Goal: Task Accomplishment & Management: Use online tool/utility

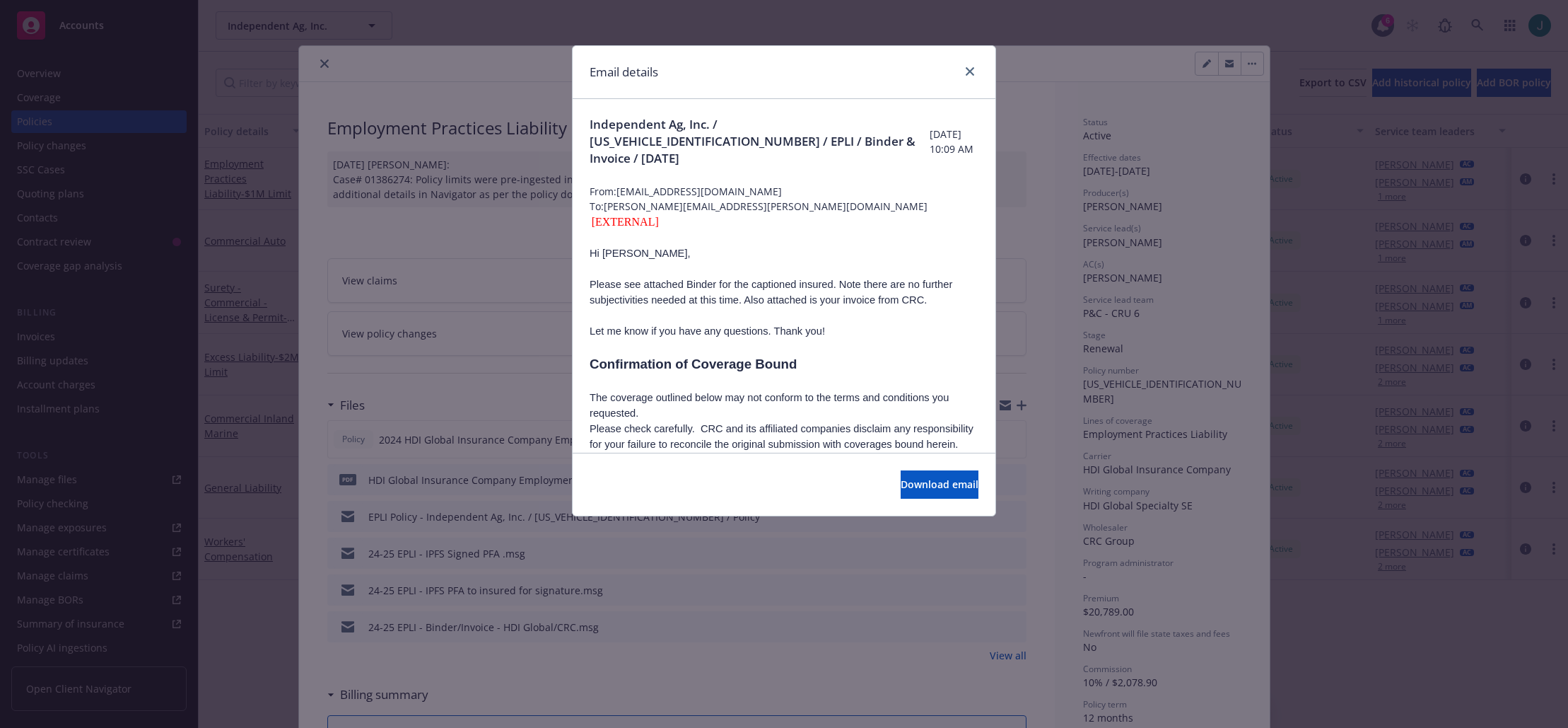
scroll to position [708, 0]
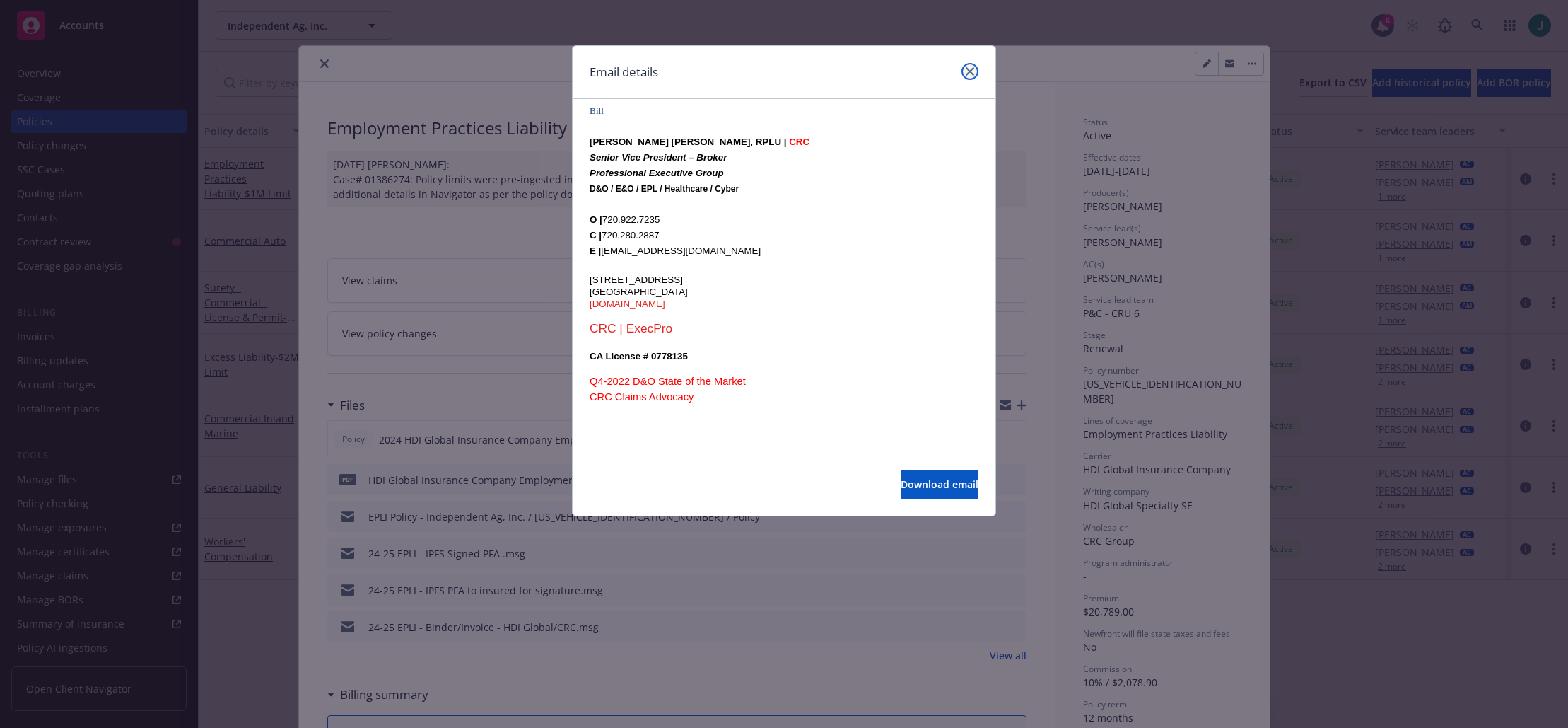
click at [967, 75] on icon "close" at bounding box center [970, 71] width 8 height 8
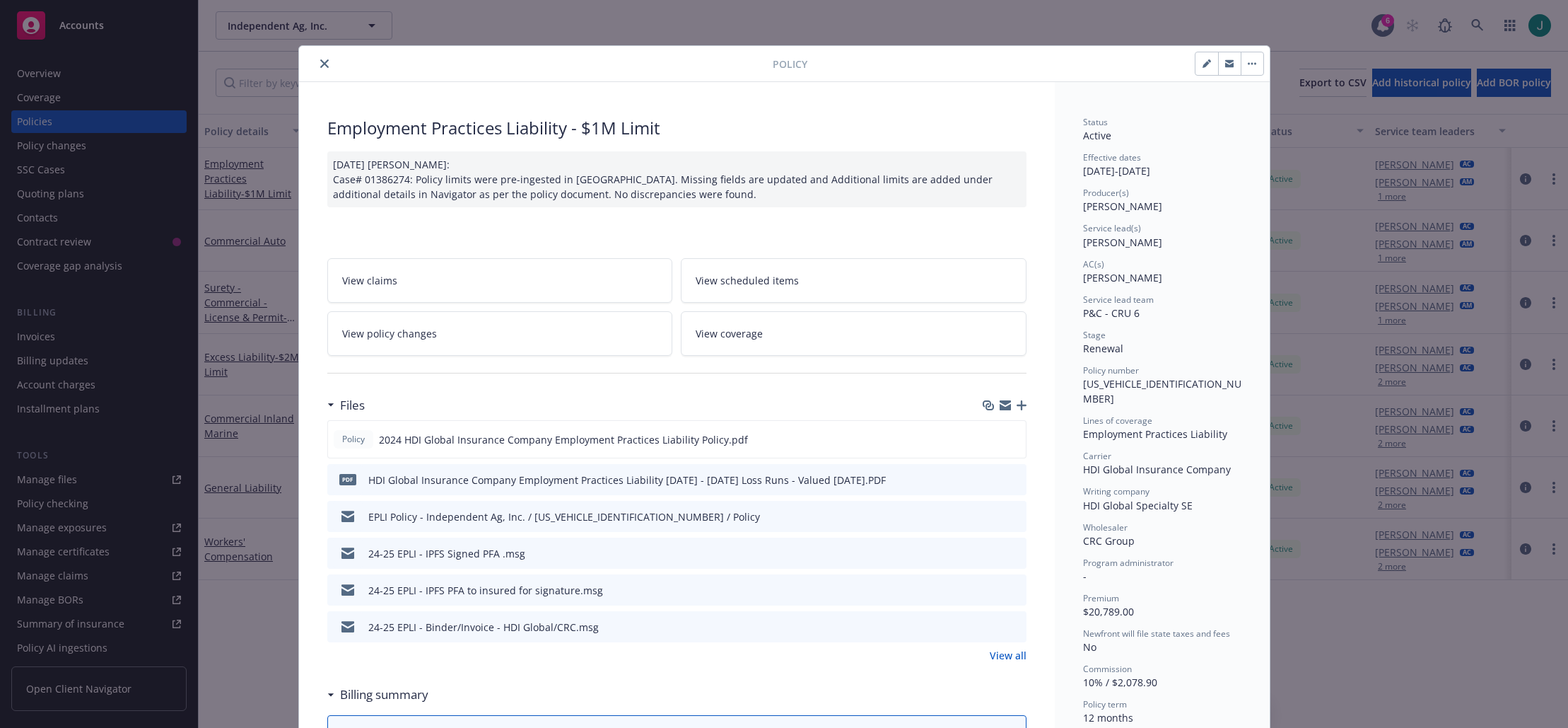
click at [320, 66] on icon "close" at bounding box center [325, 63] width 8 height 8
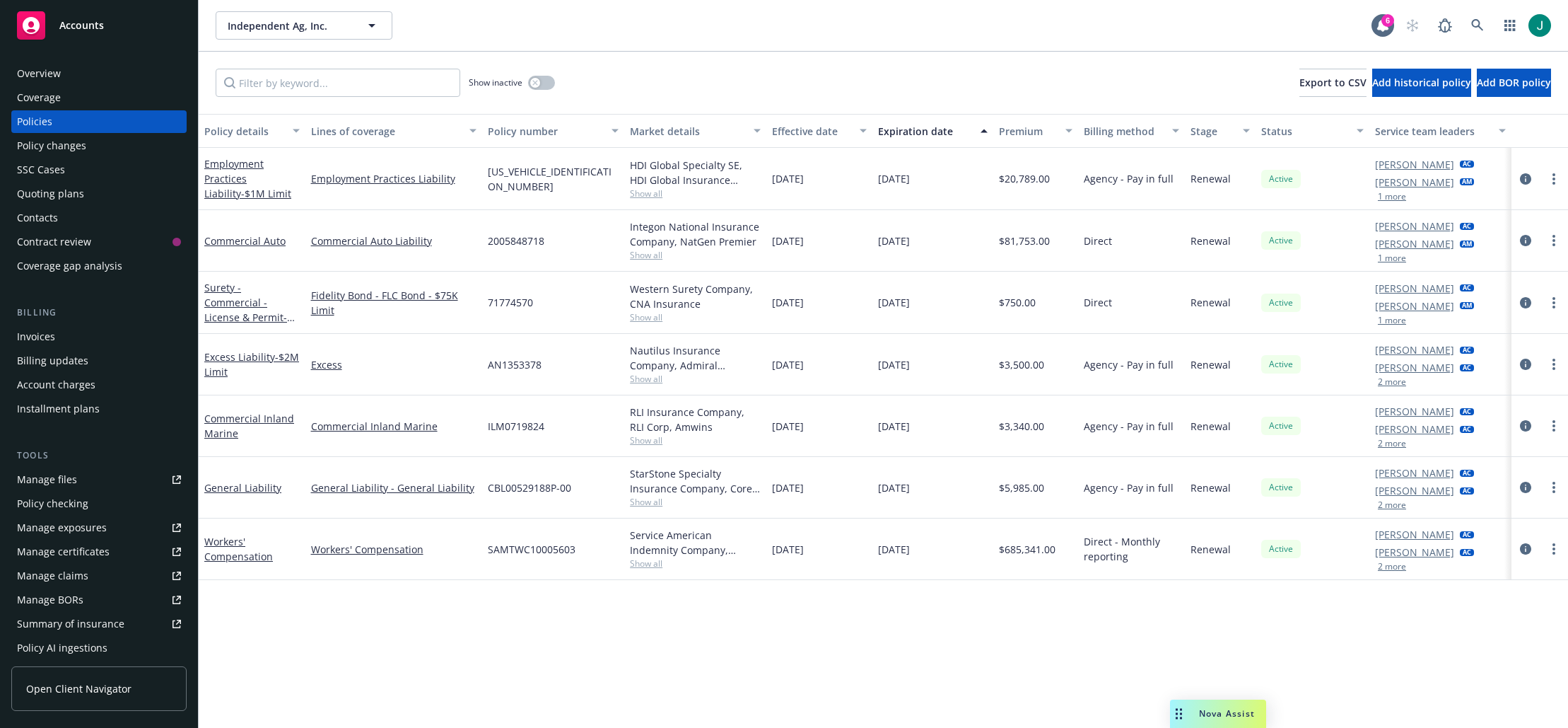
click at [793, 49] on div "Independent Ag, Inc. Independent Ag, Inc. 6" at bounding box center [883, 25] width 1370 height 51
click at [1475, 20] on icon at bounding box center [1477, 25] width 12 height 12
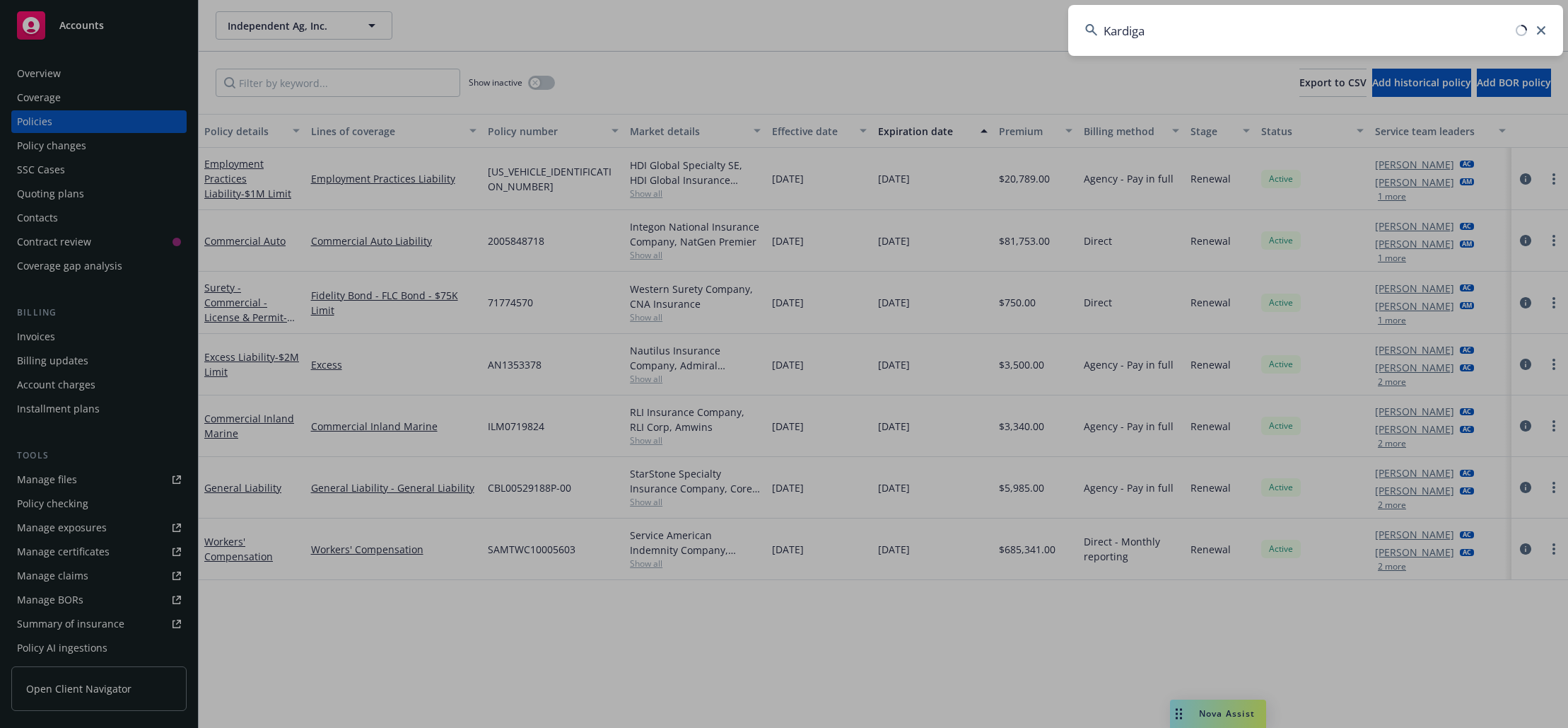
type input "Kardigan"
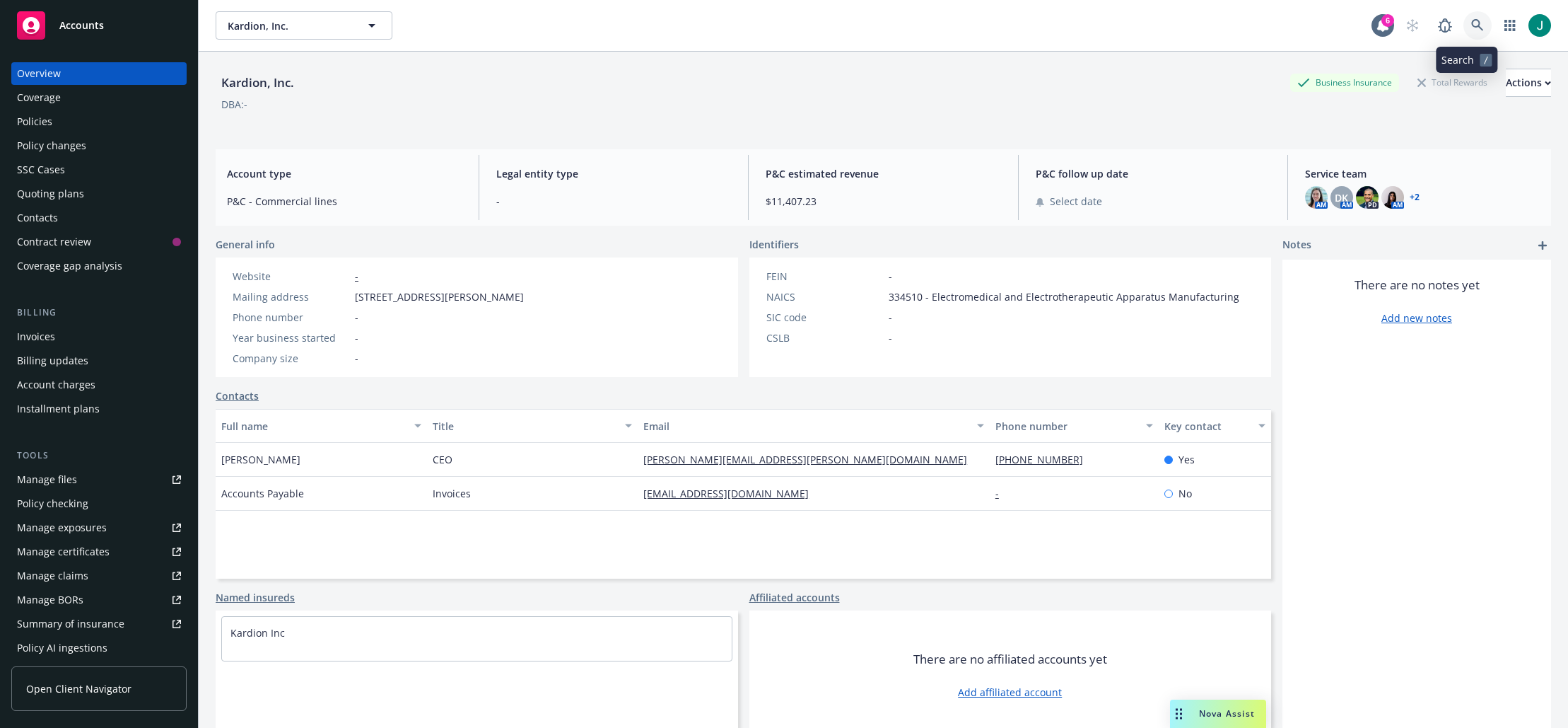
click at [1471, 23] on icon at bounding box center [1478, 25] width 13 height 13
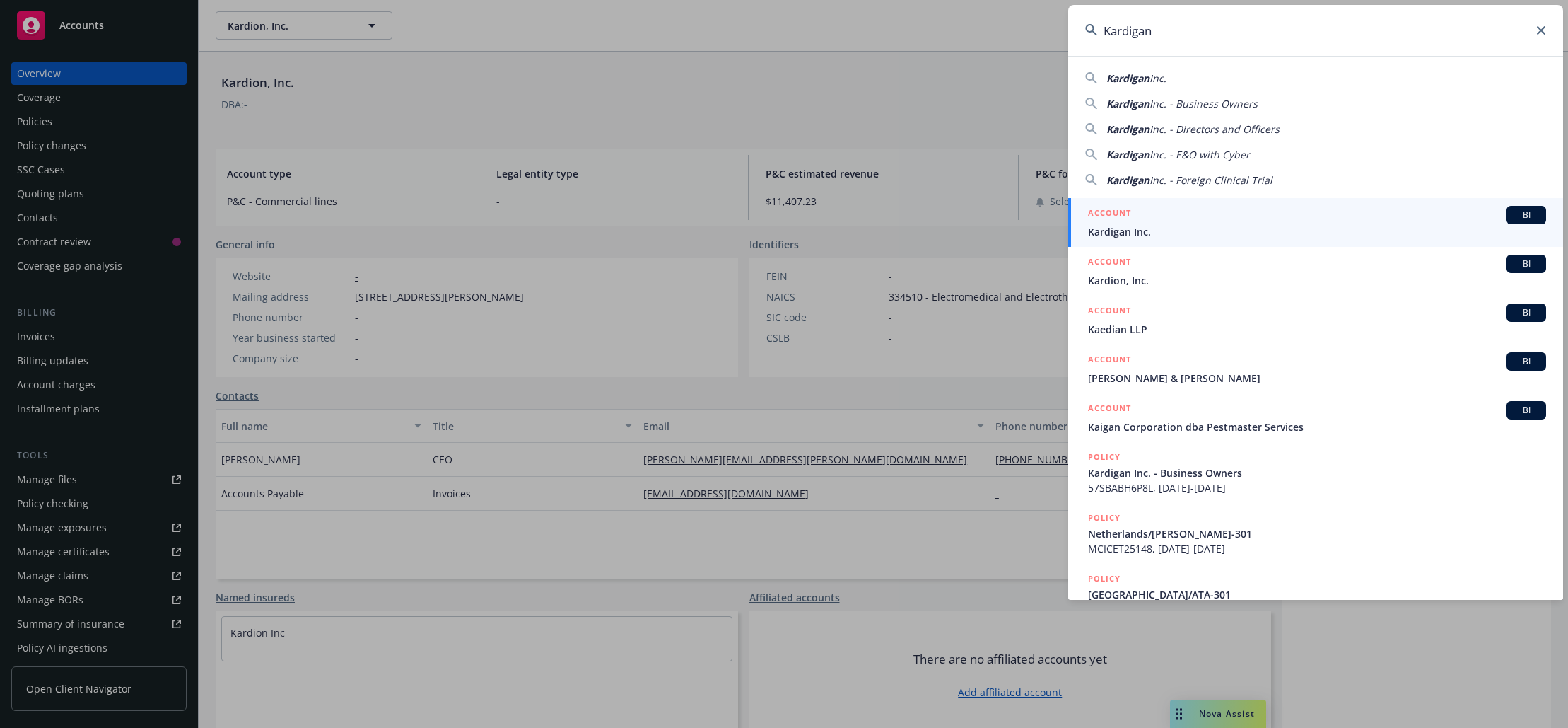
type input "Kardigan"
click at [1160, 228] on span "Kardigan Inc." at bounding box center [1317, 231] width 458 height 15
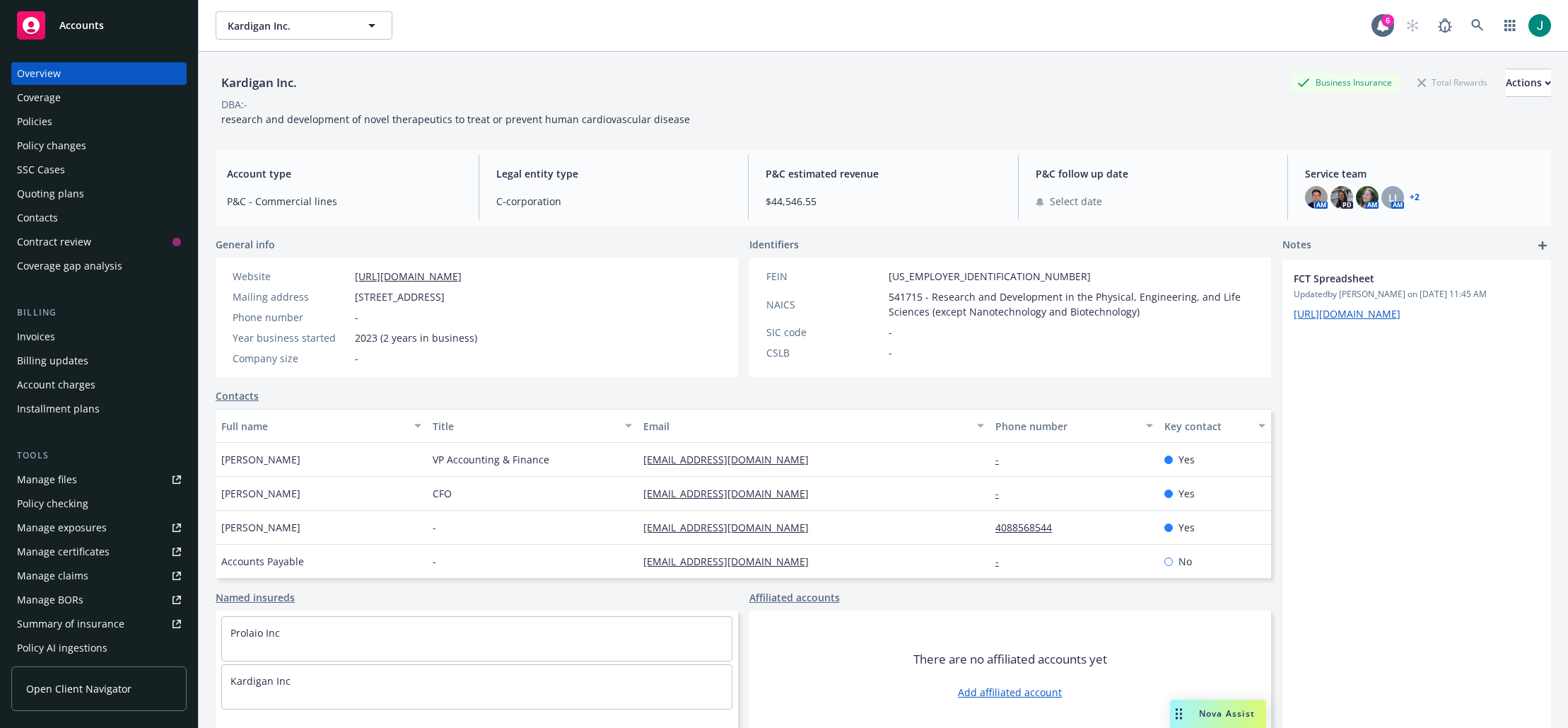
click at [29, 116] on div "Policies" at bounding box center [34, 122] width 35 height 23
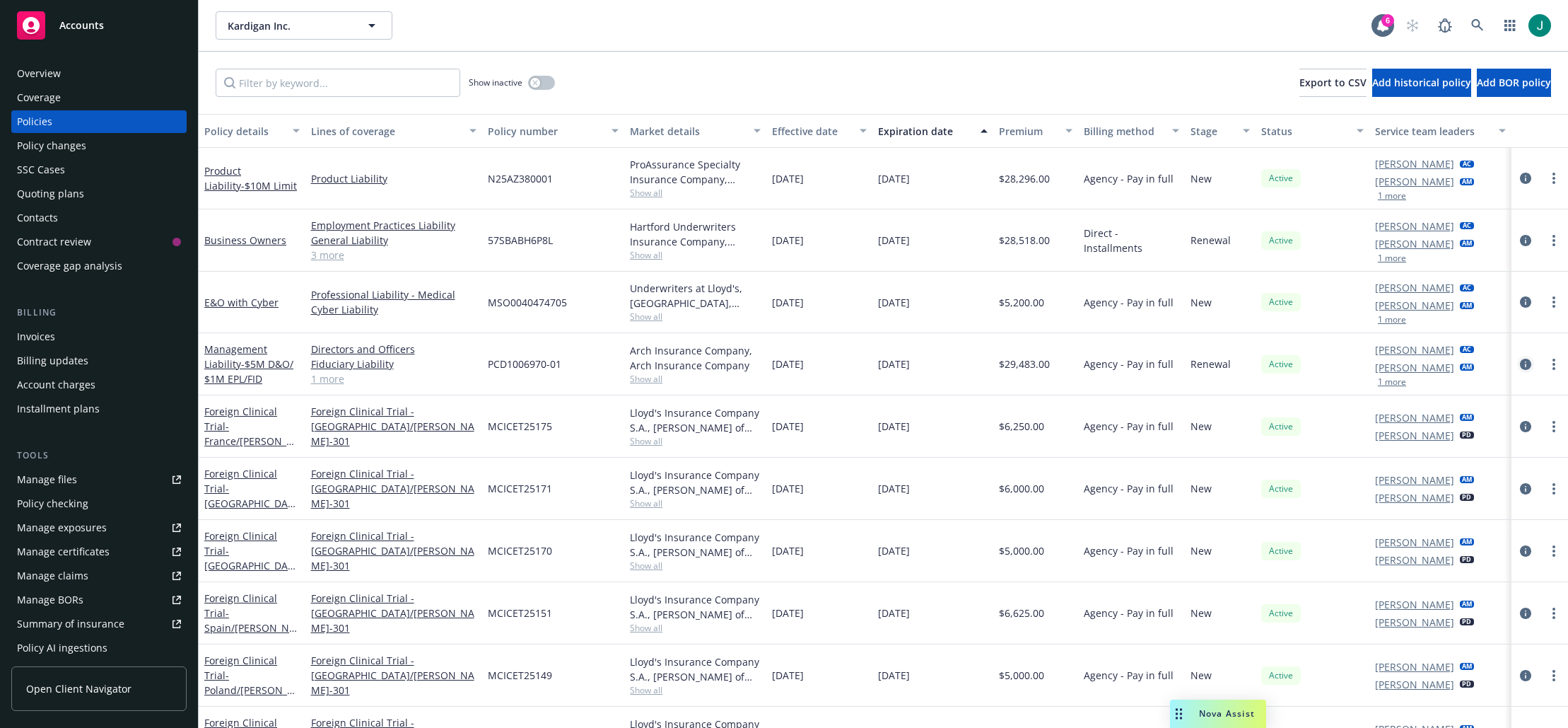
click at [1520, 363] on icon "circleInformation" at bounding box center [1526, 364] width 11 height 11
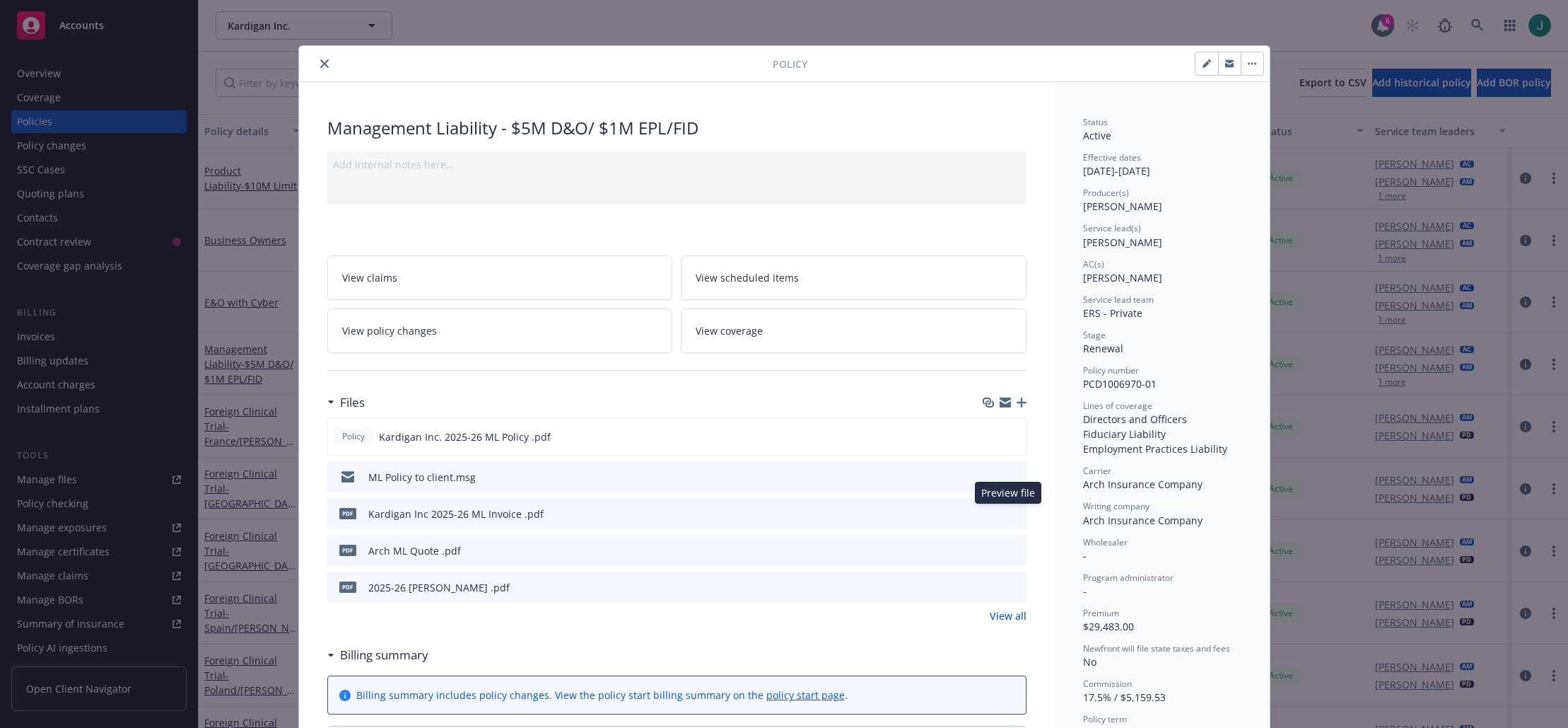
click at [1010, 512] on icon "preview file" at bounding box center [1013, 512] width 13 height 10
click at [998, 617] on link "View all" at bounding box center [1008, 616] width 37 height 15
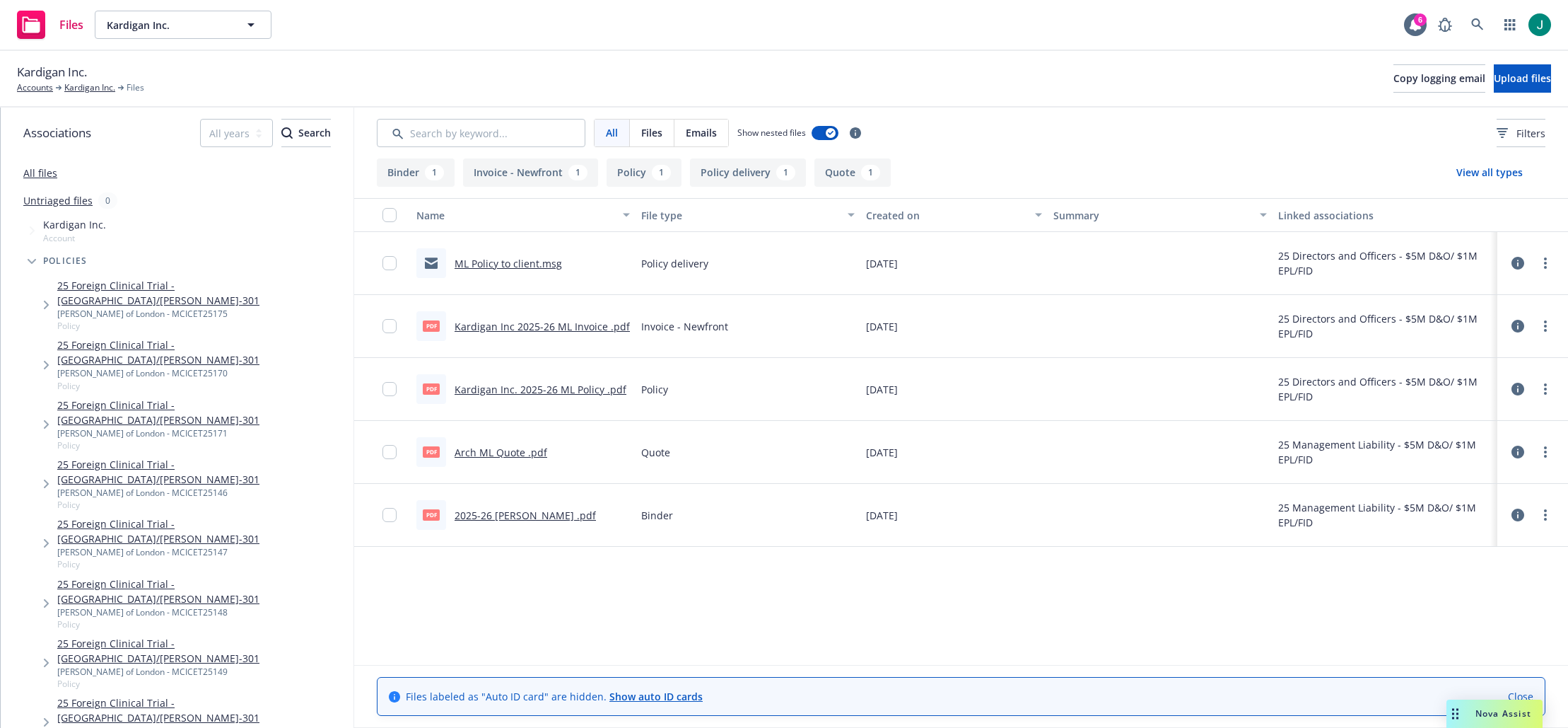
click at [557, 393] on link "Kardigan Inc. 2025-26 ML Policy .pdf" at bounding box center [541, 389] width 172 height 13
click at [1518, 326] on icon at bounding box center [1518, 326] width 13 height 13
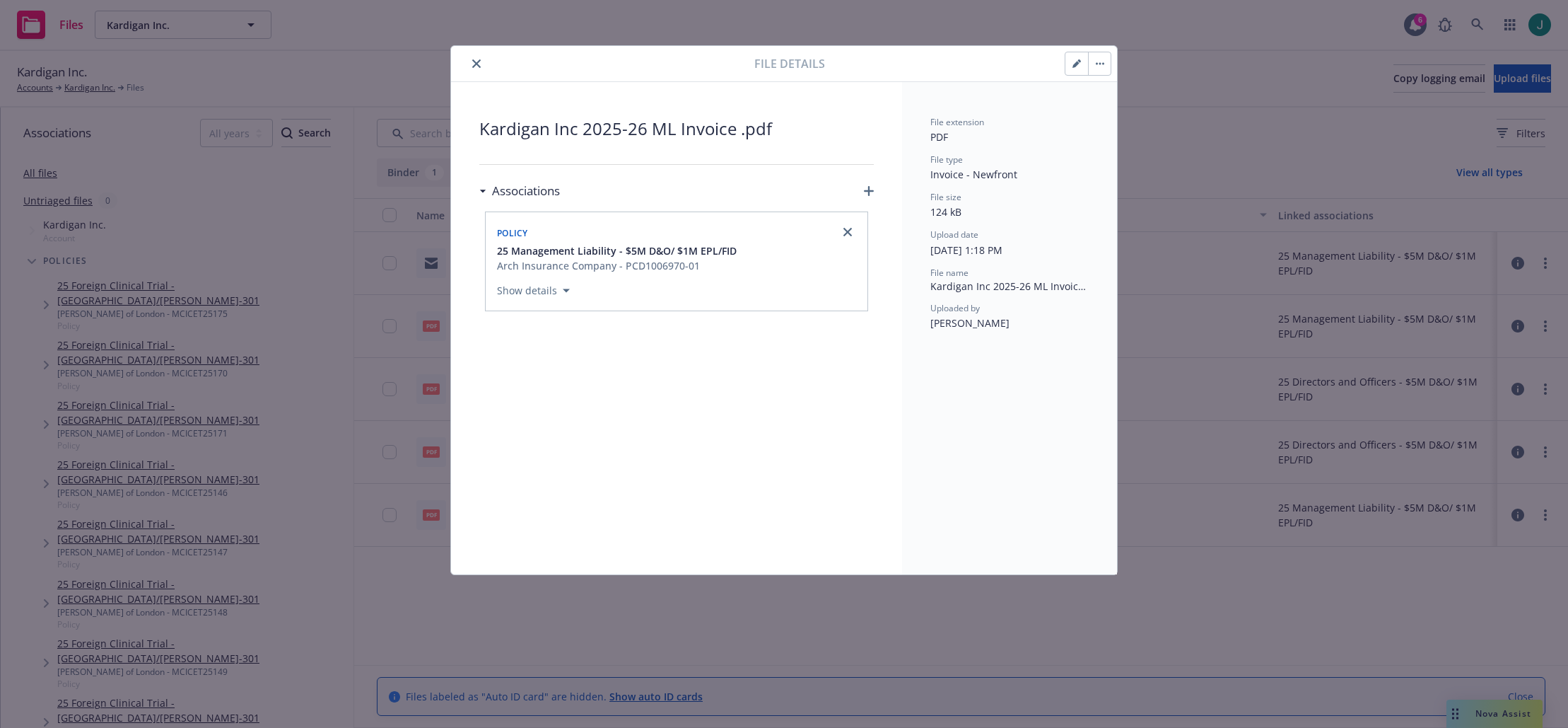
click at [474, 61] on icon "close" at bounding box center [476, 63] width 8 height 8
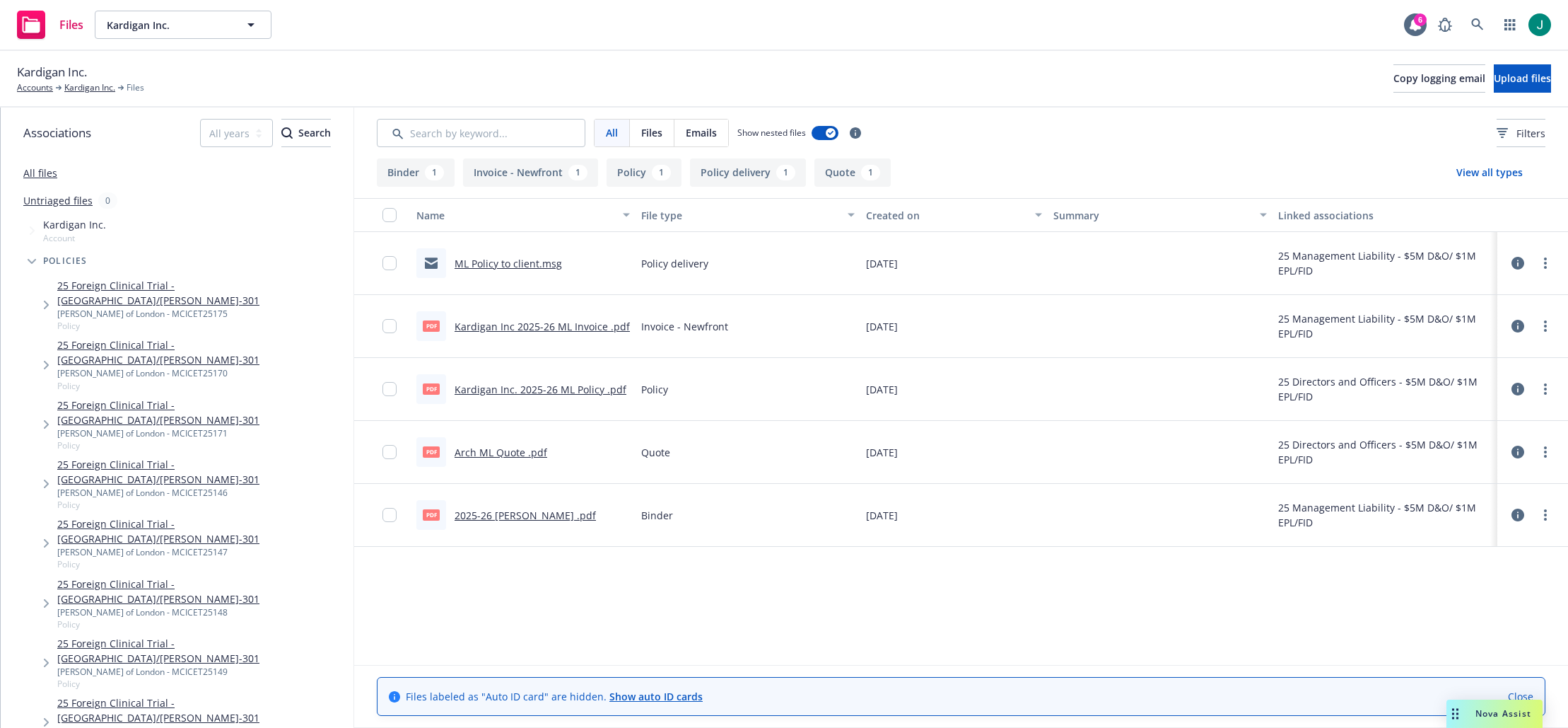
click at [698, 25] on div "Files Kardigan Inc. Kardigan Inc. 6" at bounding box center [784, 25] width 1568 height 51
click at [82, 89] on link "Kardigan Inc." at bounding box center [89, 88] width 51 height 13
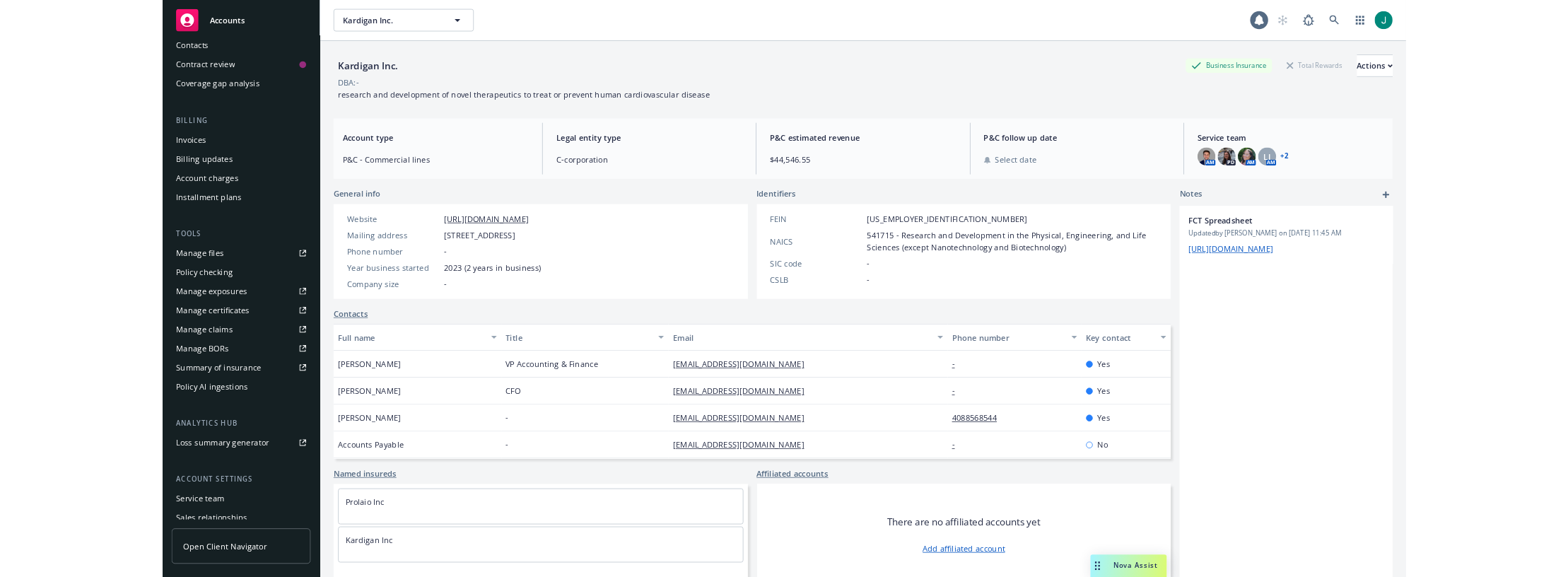
scroll to position [212, 0]
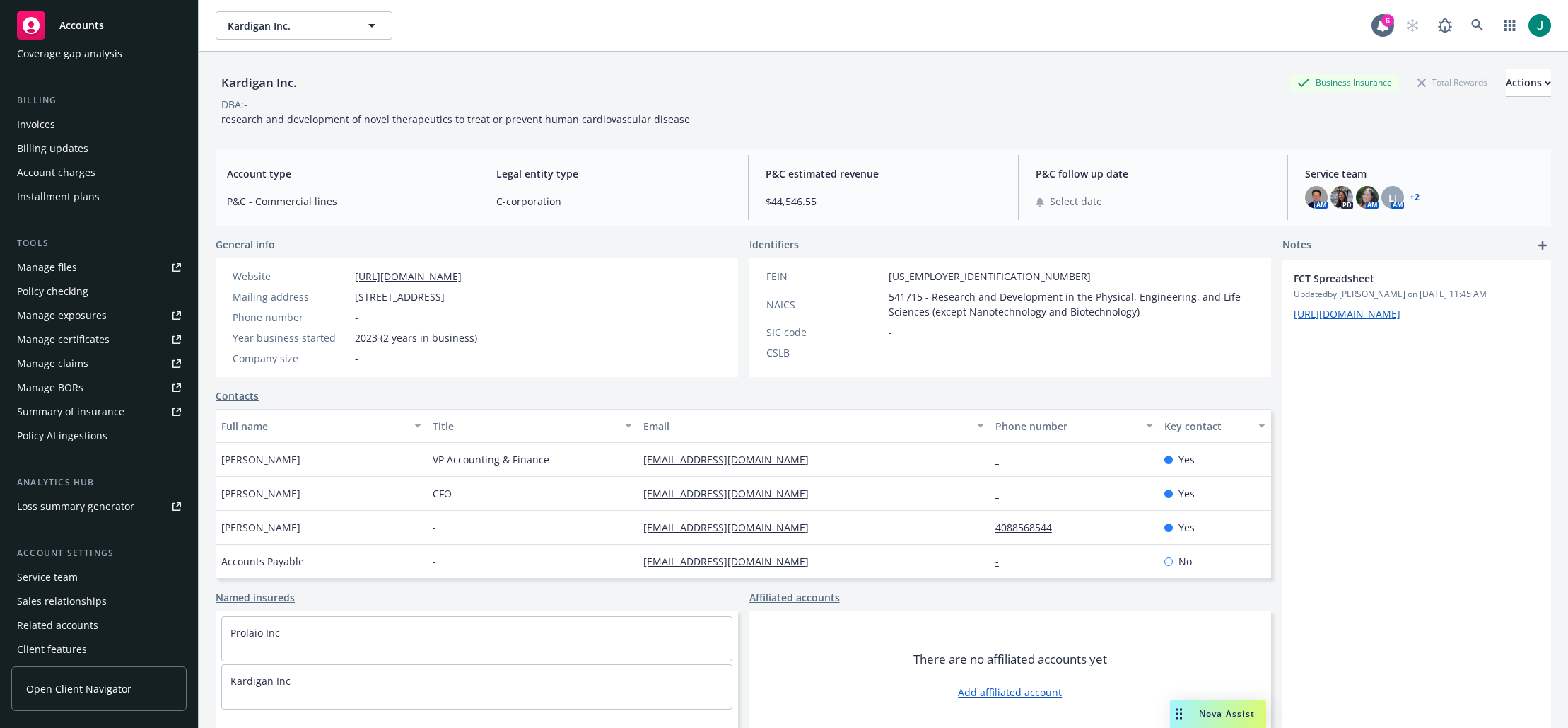
click at [104, 409] on div "Summary of insurance" at bounding box center [70, 412] width 107 height 23
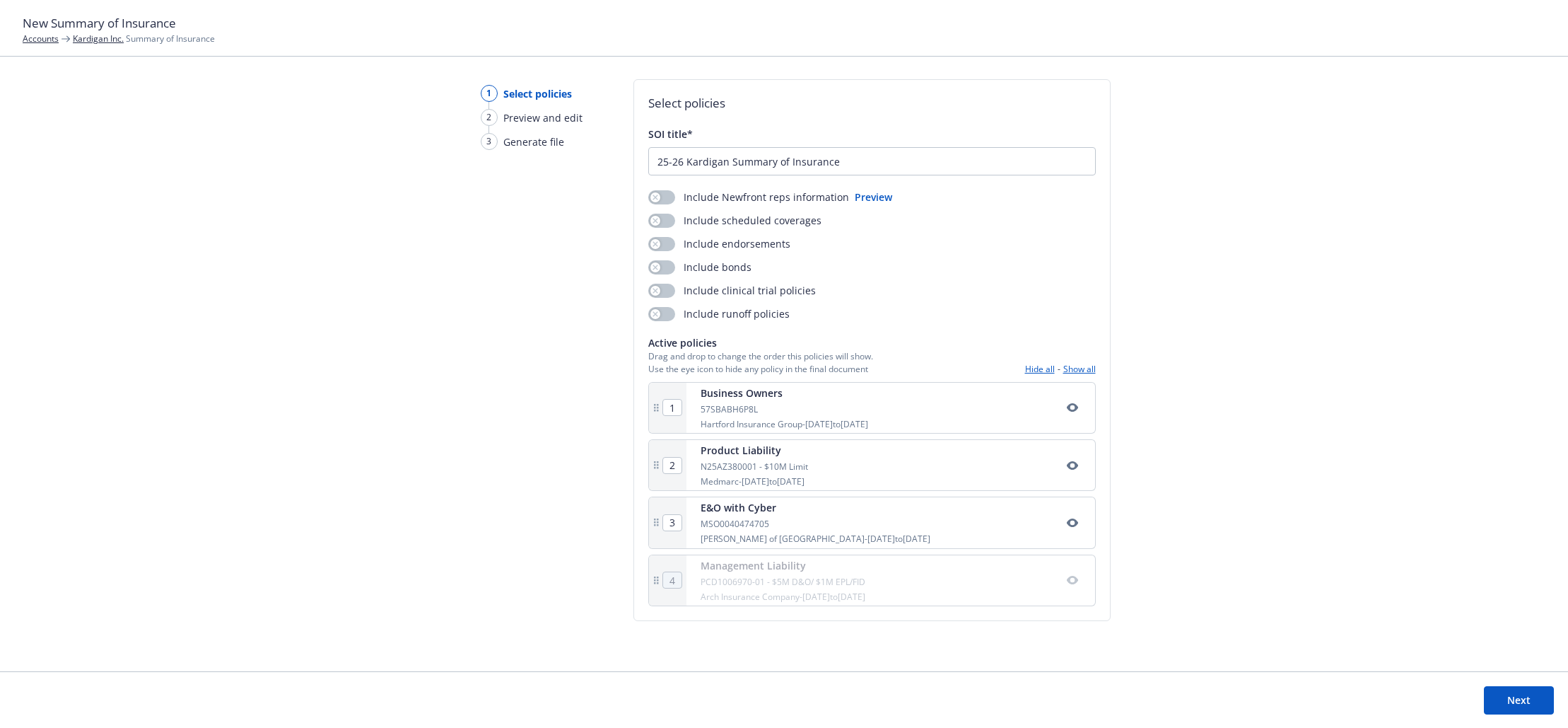
click at [1074, 580] on icon "button" at bounding box center [1072, 580] width 11 height 8
click at [1501, 692] on button "Next" at bounding box center [1519, 700] width 70 height 29
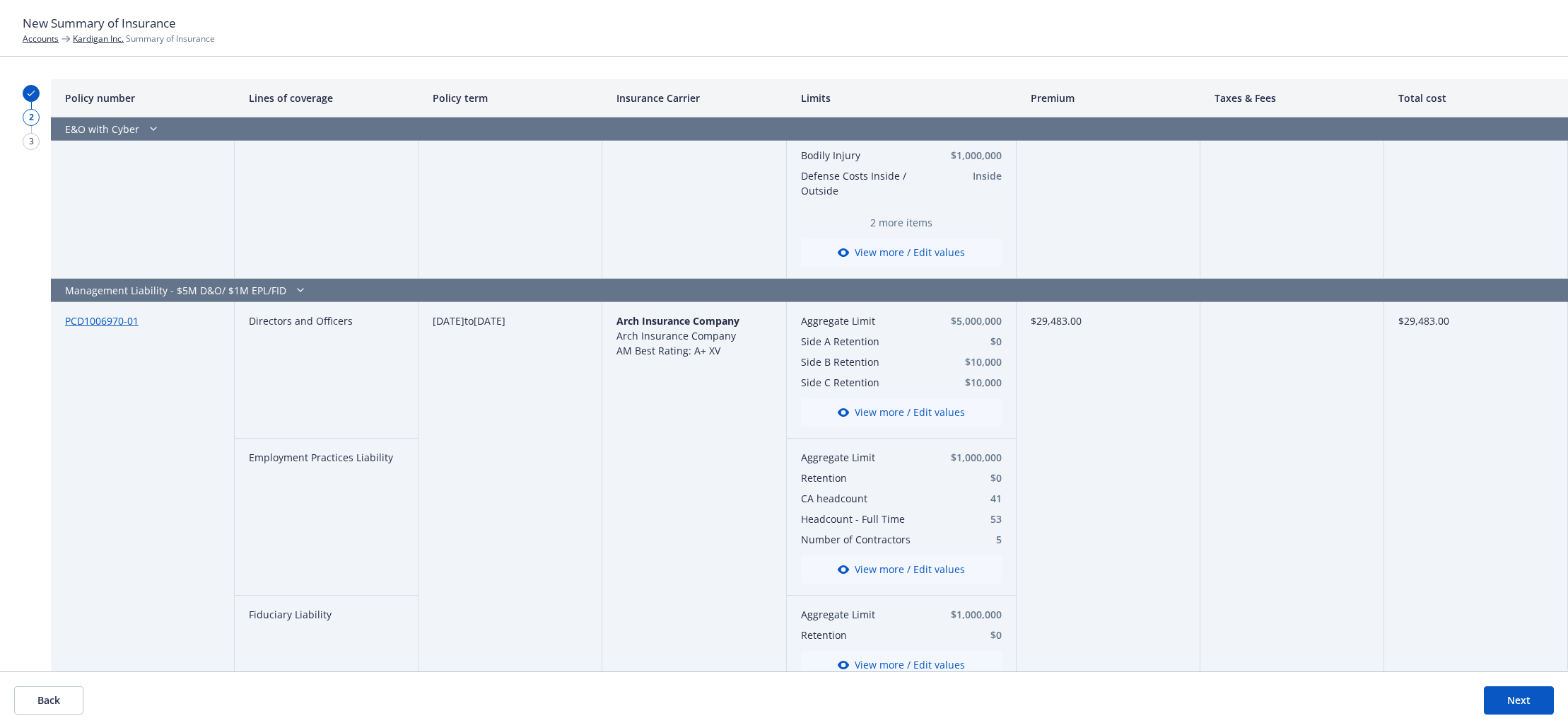
scroll to position [1541, 0]
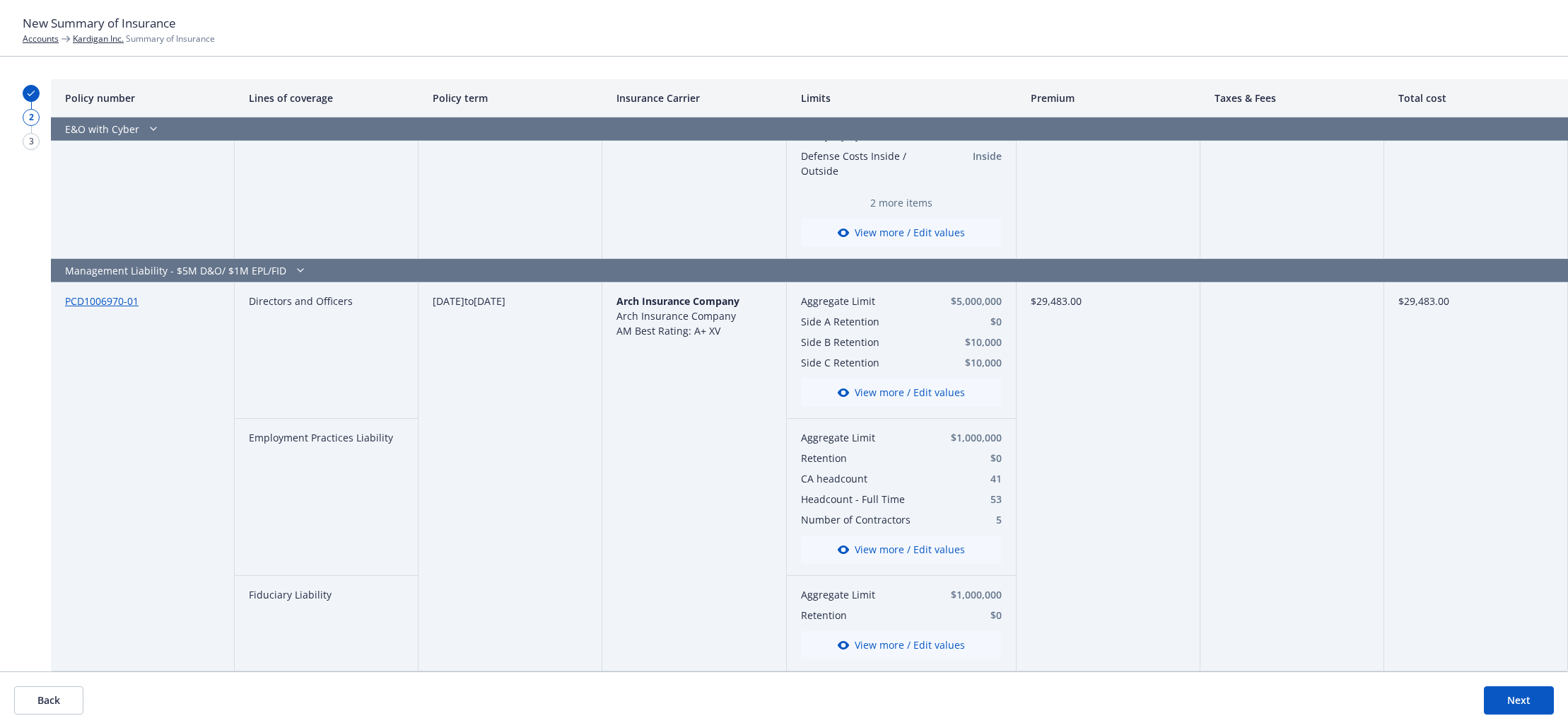
click at [914, 548] on button "View more / Edit values" at bounding box center [901, 549] width 201 height 29
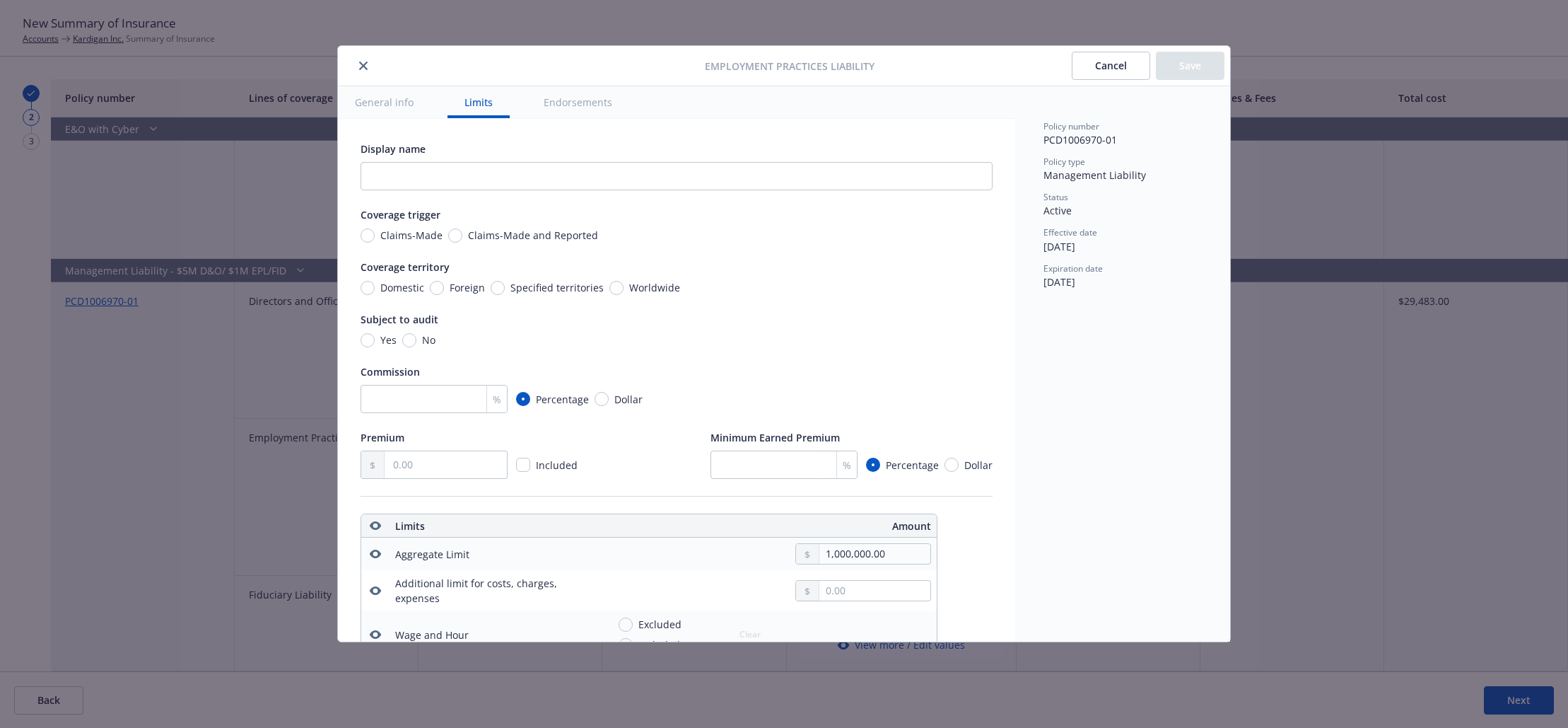
scroll to position [394, 0]
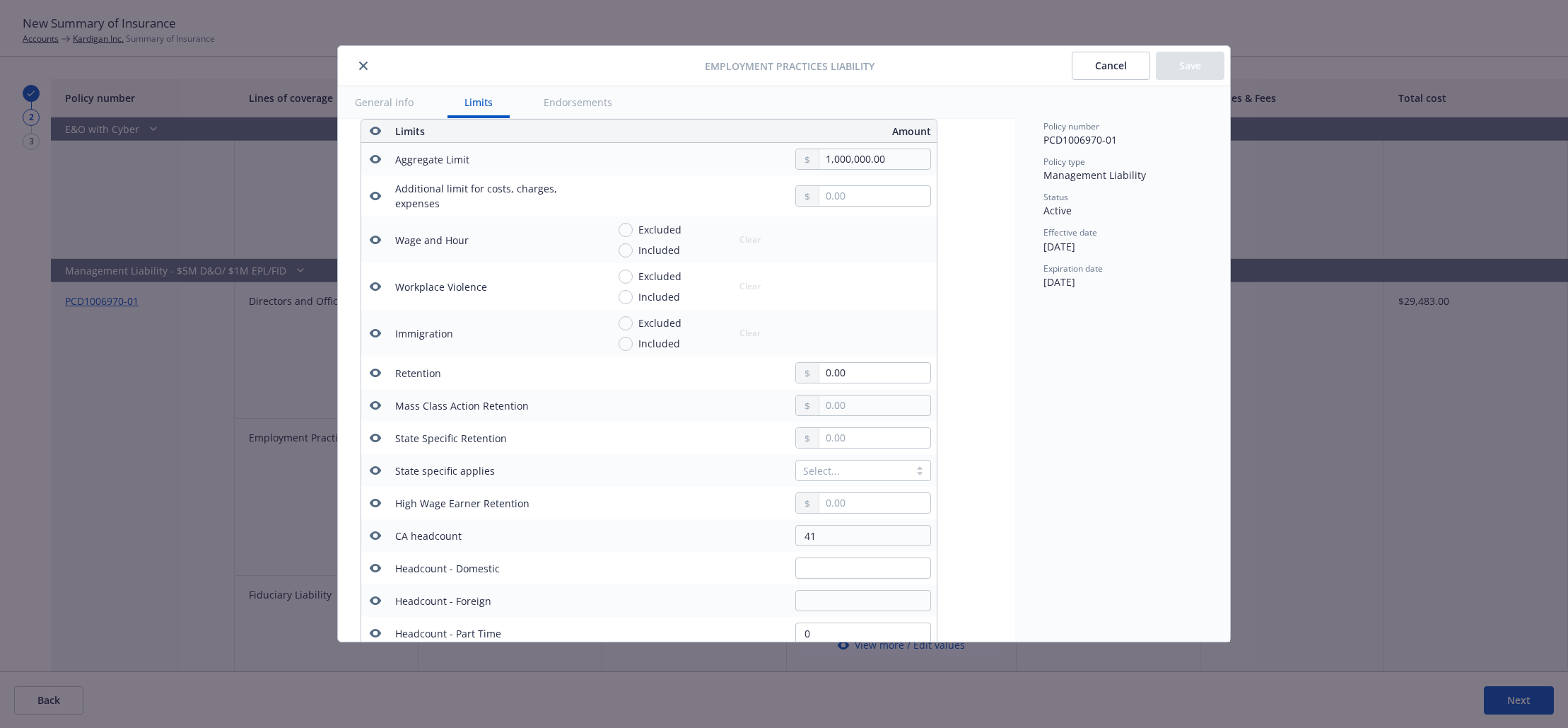
click at [372, 537] on icon "button" at bounding box center [375, 535] width 11 height 8
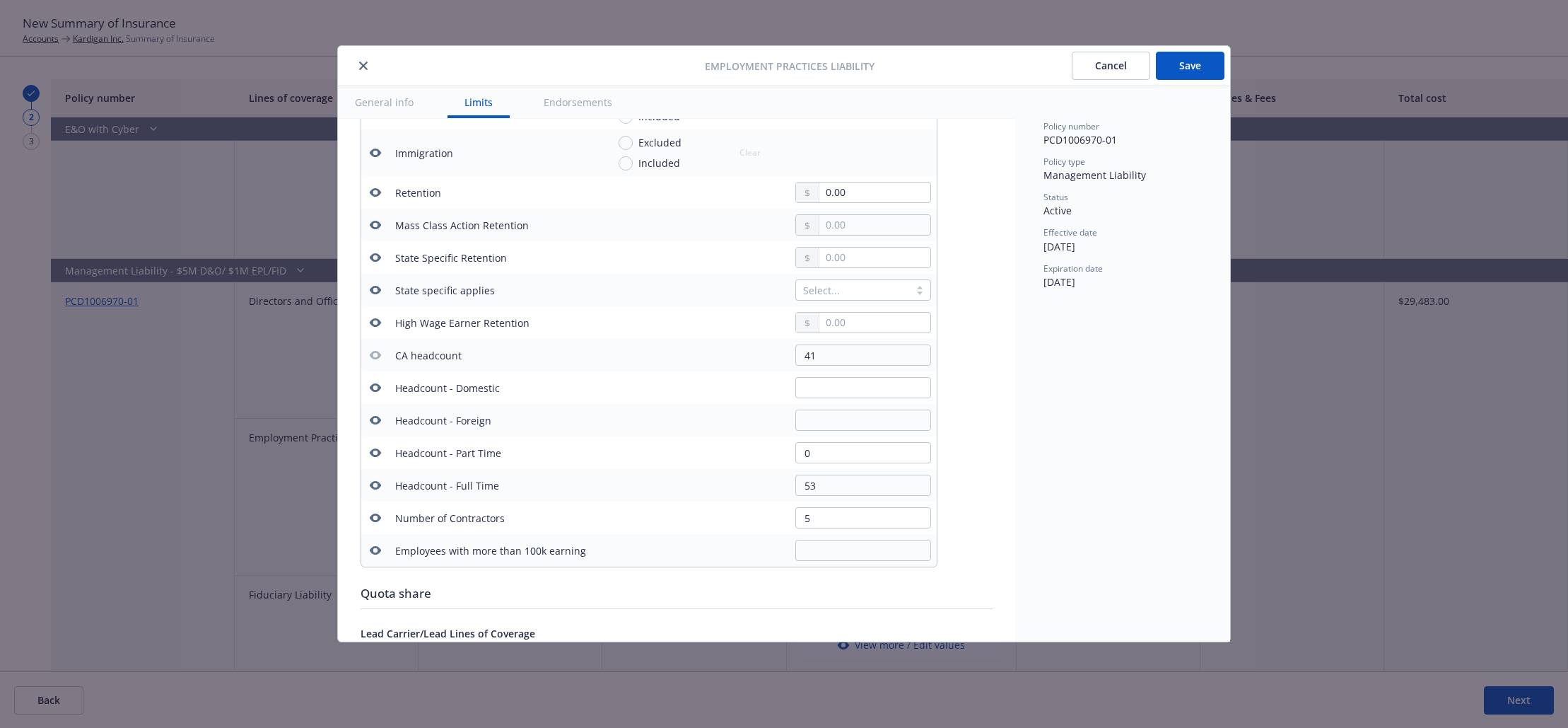
scroll to position [607, 0]
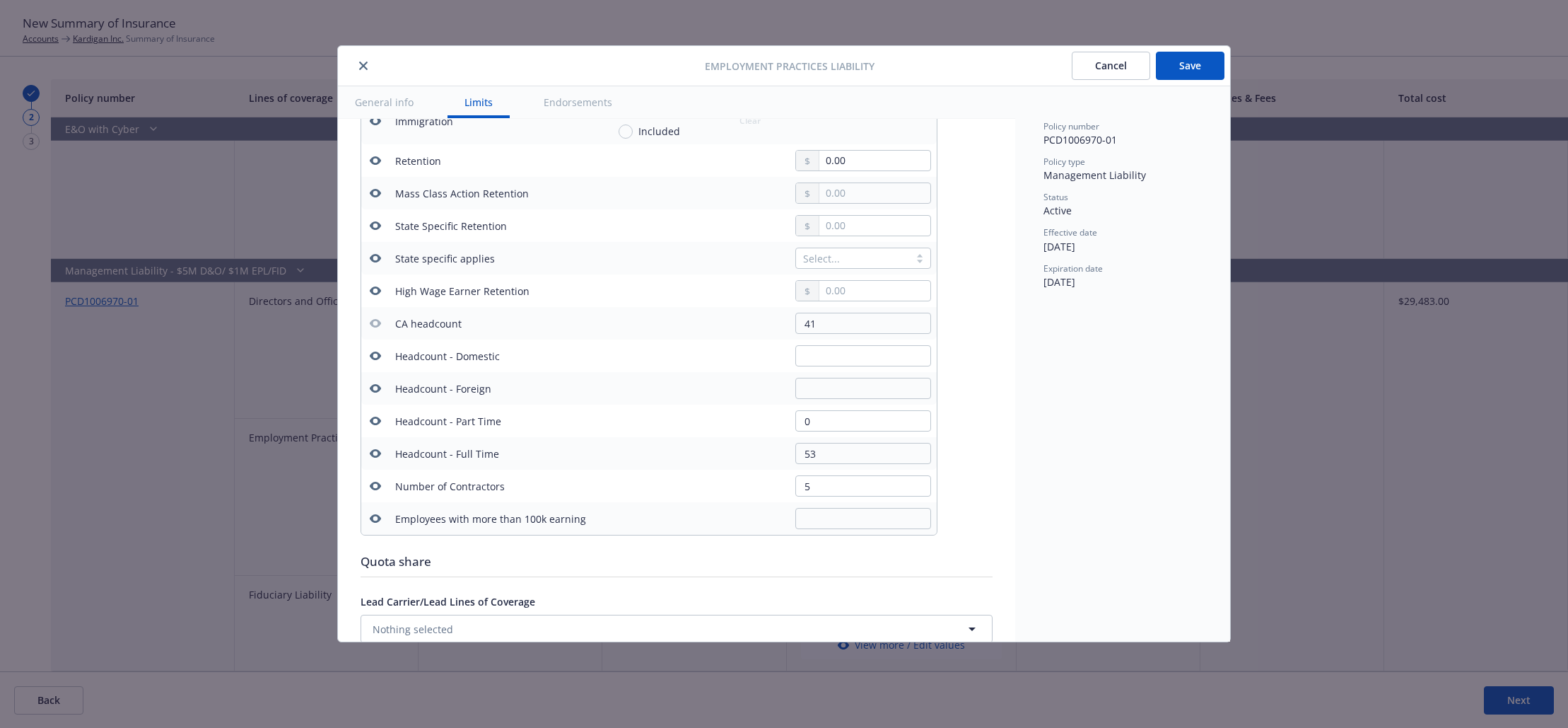
click at [378, 420] on icon "button" at bounding box center [375, 421] width 11 height 8
click at [378, 452] on icon "button" at bounding box center [375, 453] width 11 height 8
click at [373, 484] on icon "button" at bounding box center [375, 485] width 11 height 8
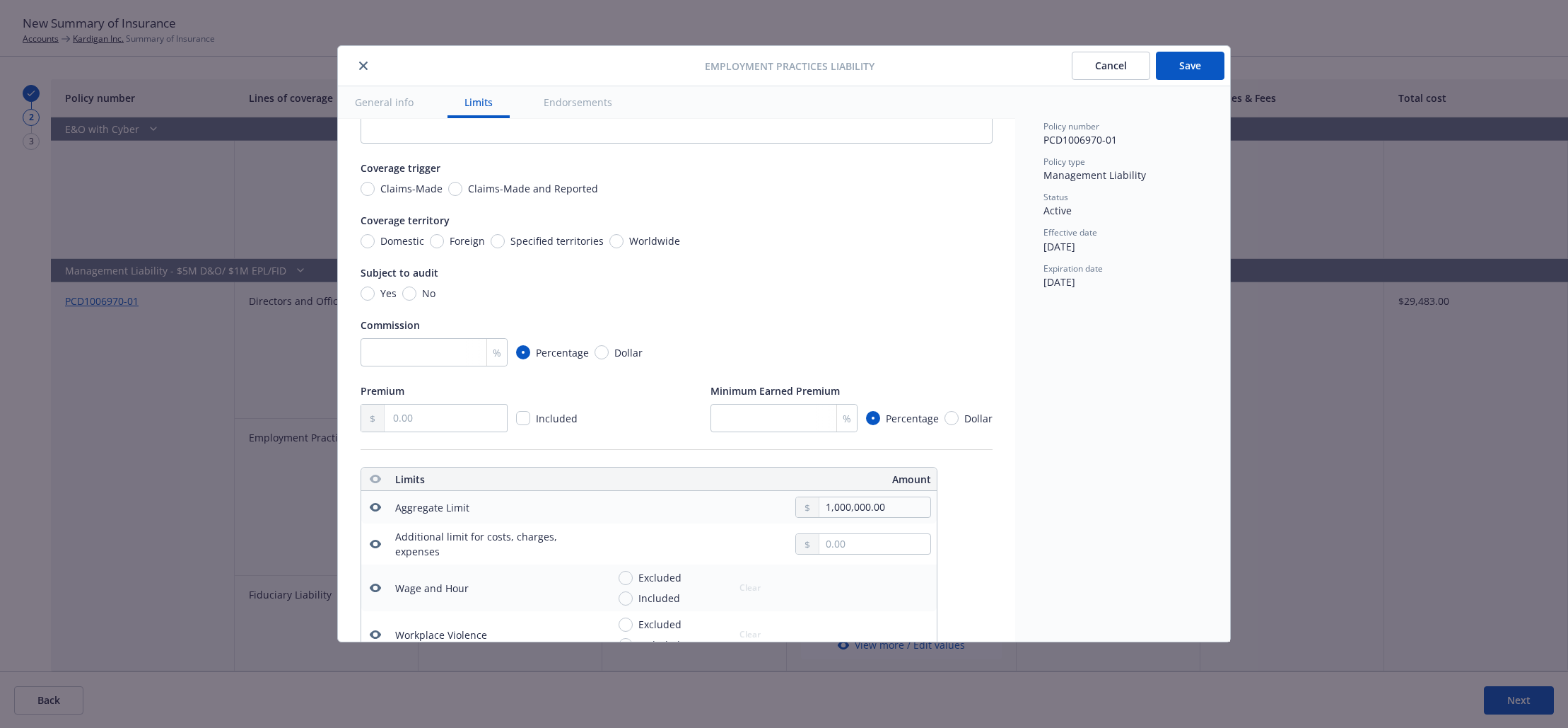
scroll to position [41, 0]
click at [1093, 446] on div "Policy number PCD1006970-01 Policy type Management Liability Status Active Effe…" at bounding box center [1123, 363] width 215 height 555
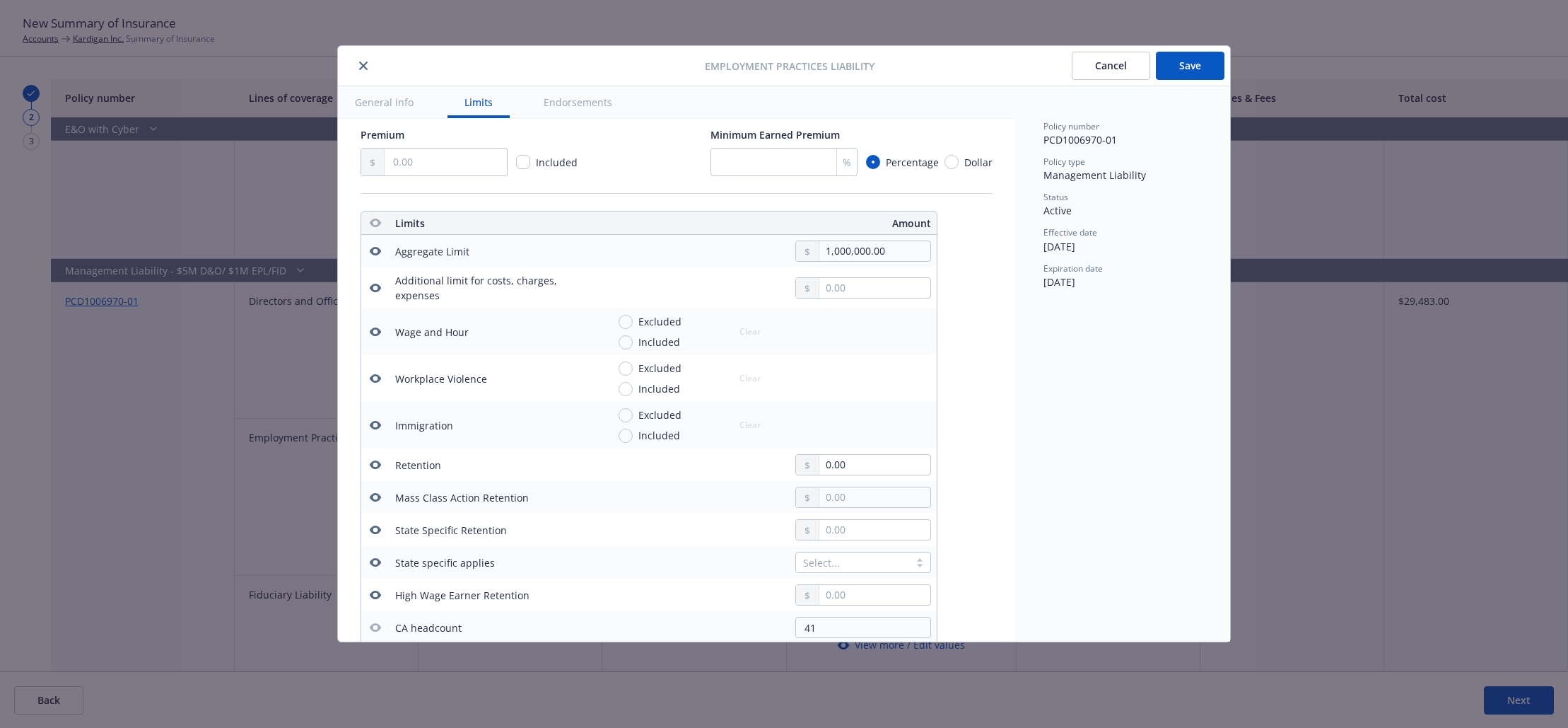
scroll to position [324, 0]
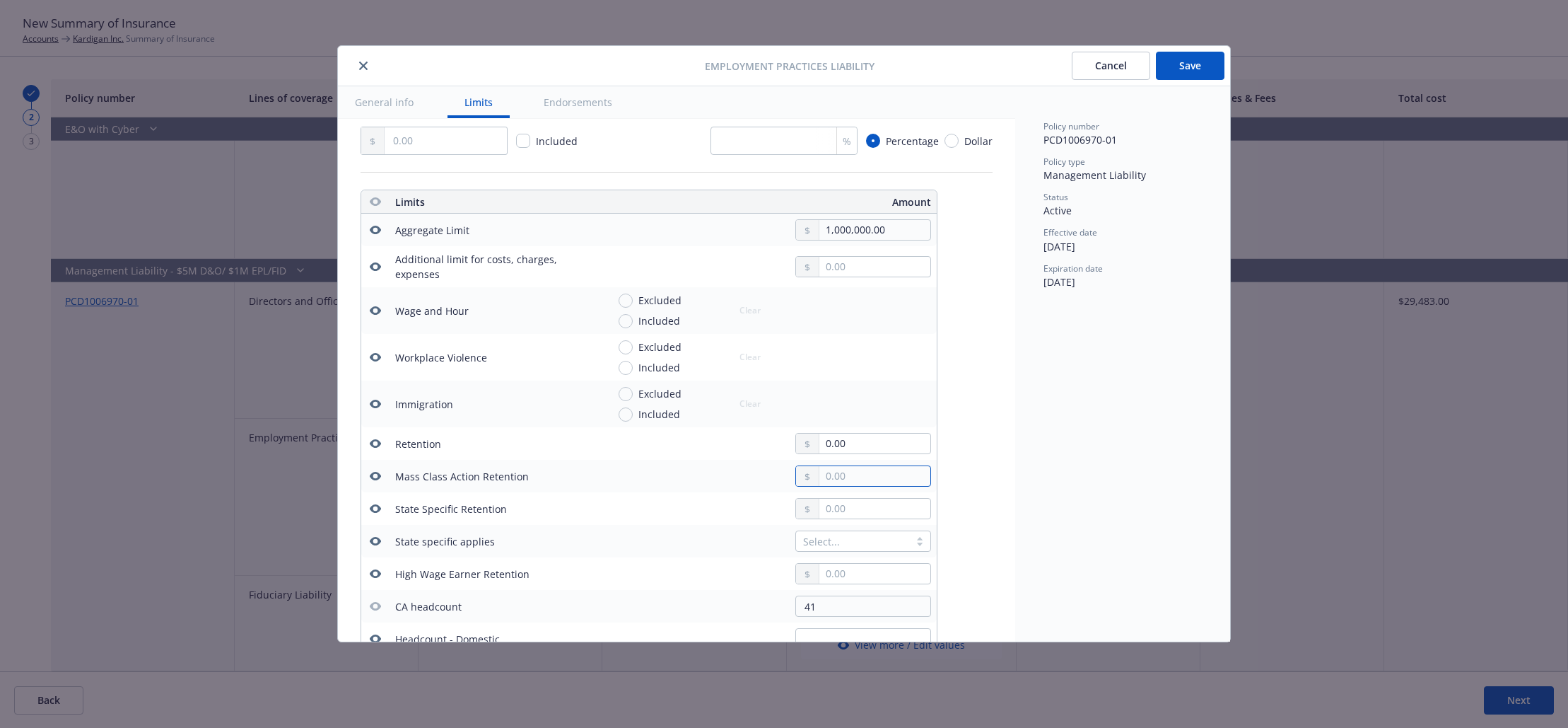
click at [838, 471] on input "text" at bounding box center [875, 475] width 111 height 20
type input "150,000.00"
click at [852, 510] on input "text" at bounding box center [875, 508] width 111 height 20
click at [848, 441] on input "0.00" at bounding box center [875, 444] width 111 height 20
drag, startPoint x: 848, startPoint y: 441, endPoint x: 770, endPoint y: 450, distance: 78.5
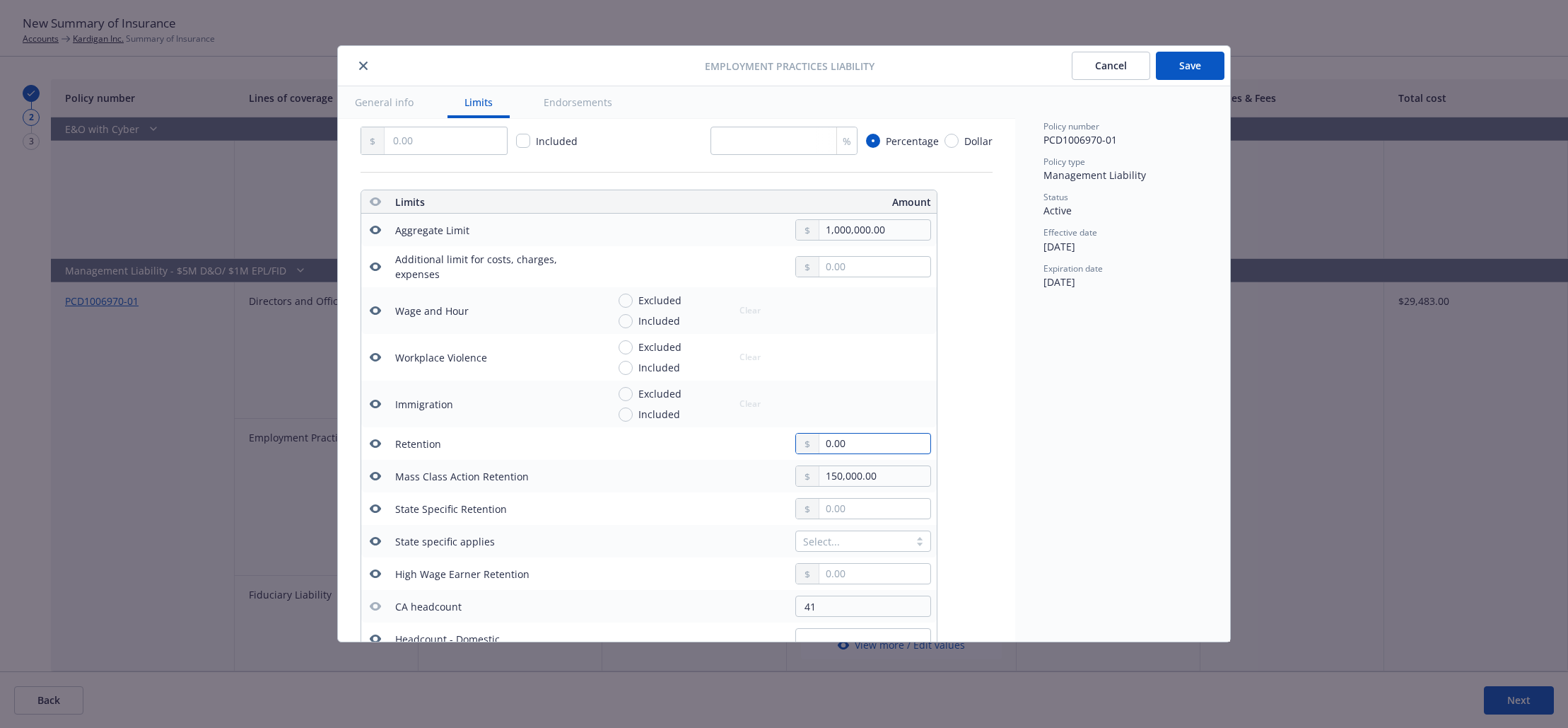
click at [770, 450] on div "0.00" at bounding box center [769, 444] width 324 height 21
type input "150,000.00"
click at [666, 531] on div "Select..." at bounding box center [769, 541] width 324 height 21
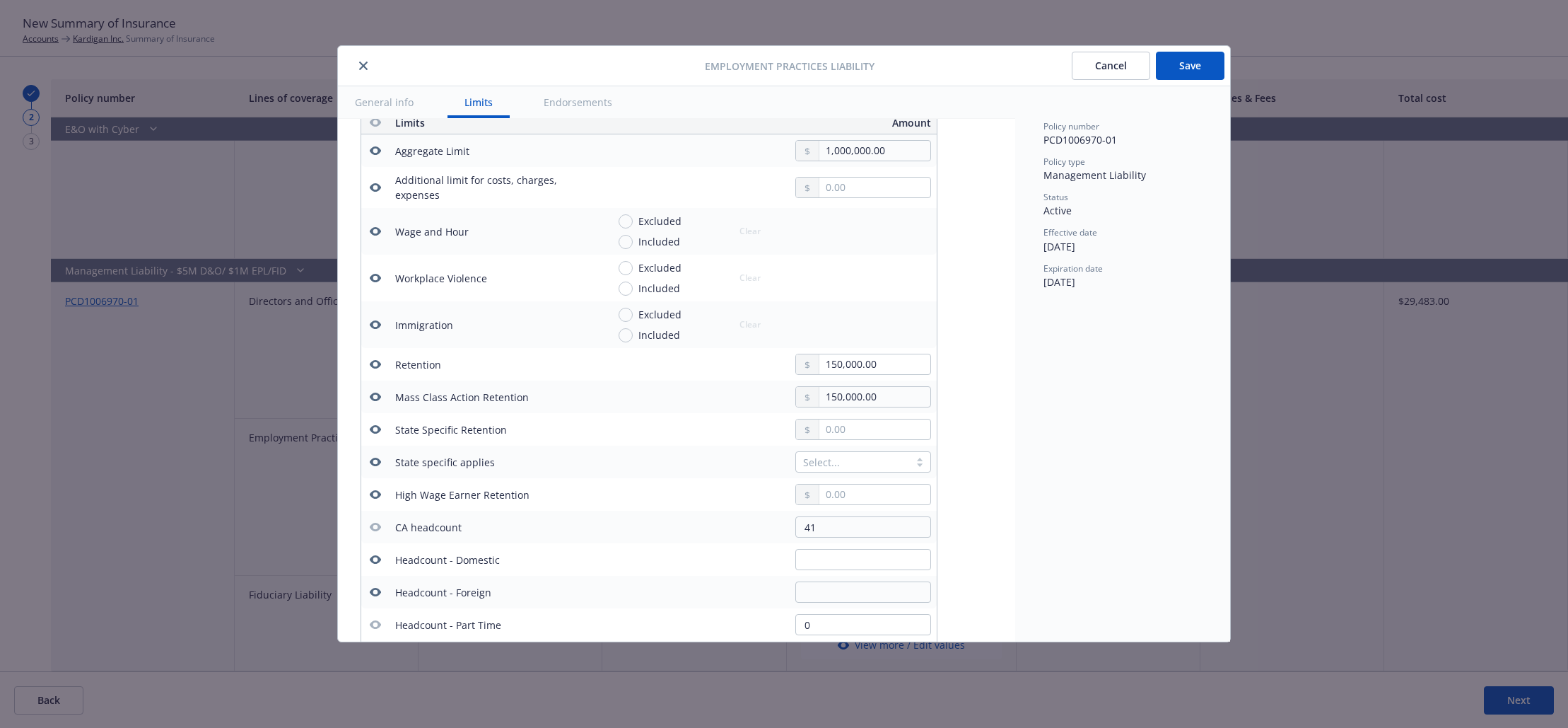
scroll to position [466, 0]
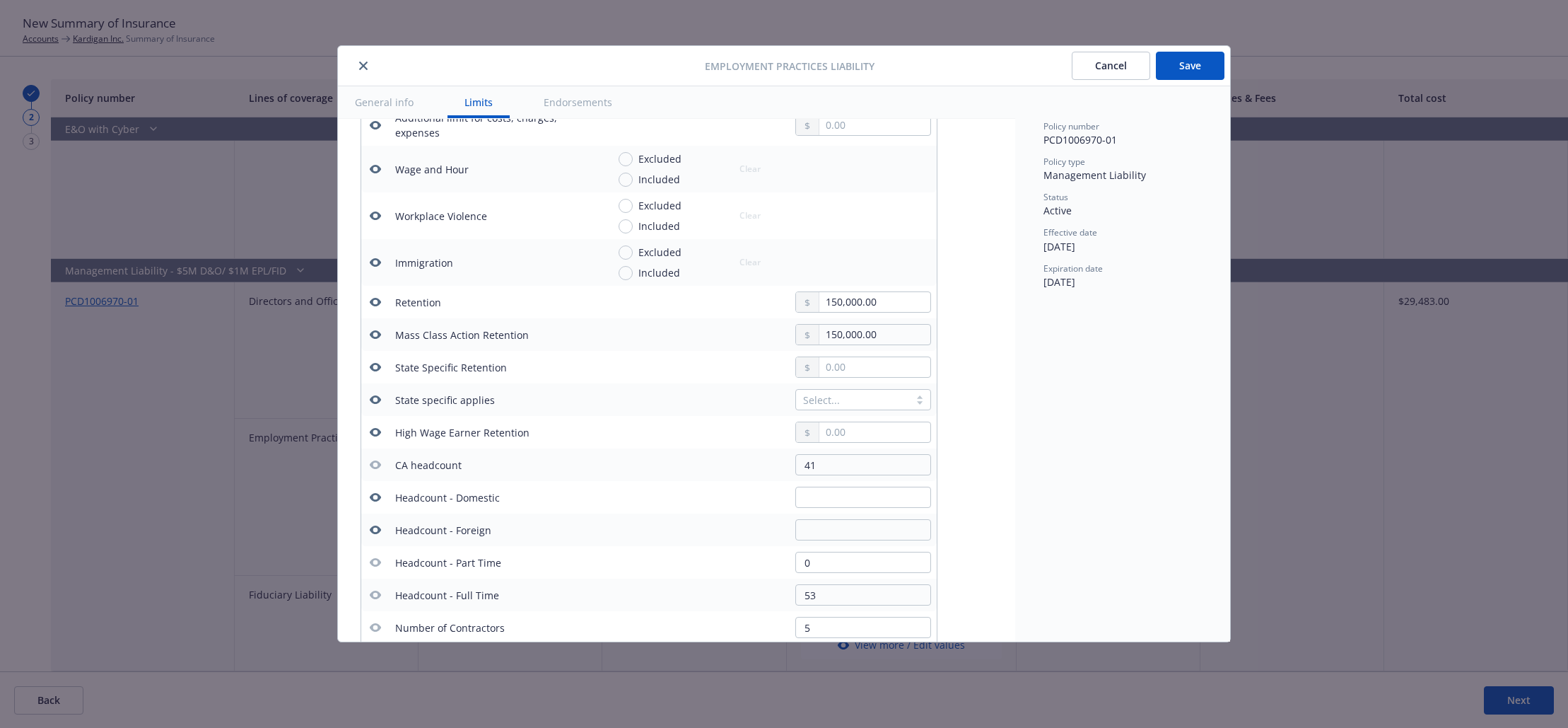
click at [381, 497] on button "button" at bounding box center [375, 497] width 17 height 17
click at [370, 535] on icon "button" at bounding box center [375, 530] width 11 height 11
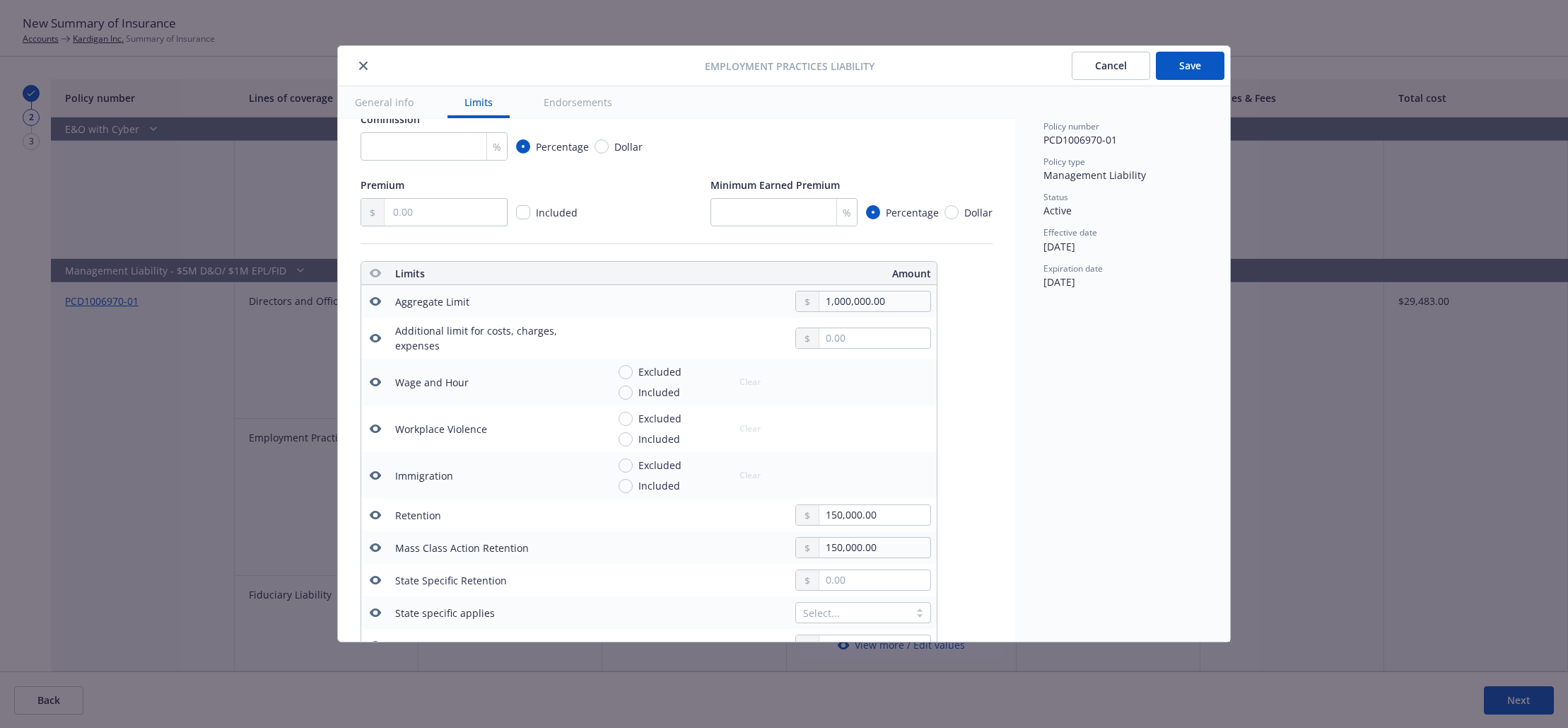
scroll to position [253, 0]
click at [1191, 67] on button "Save" at bounding box center [1190, 66] width 69 height 29
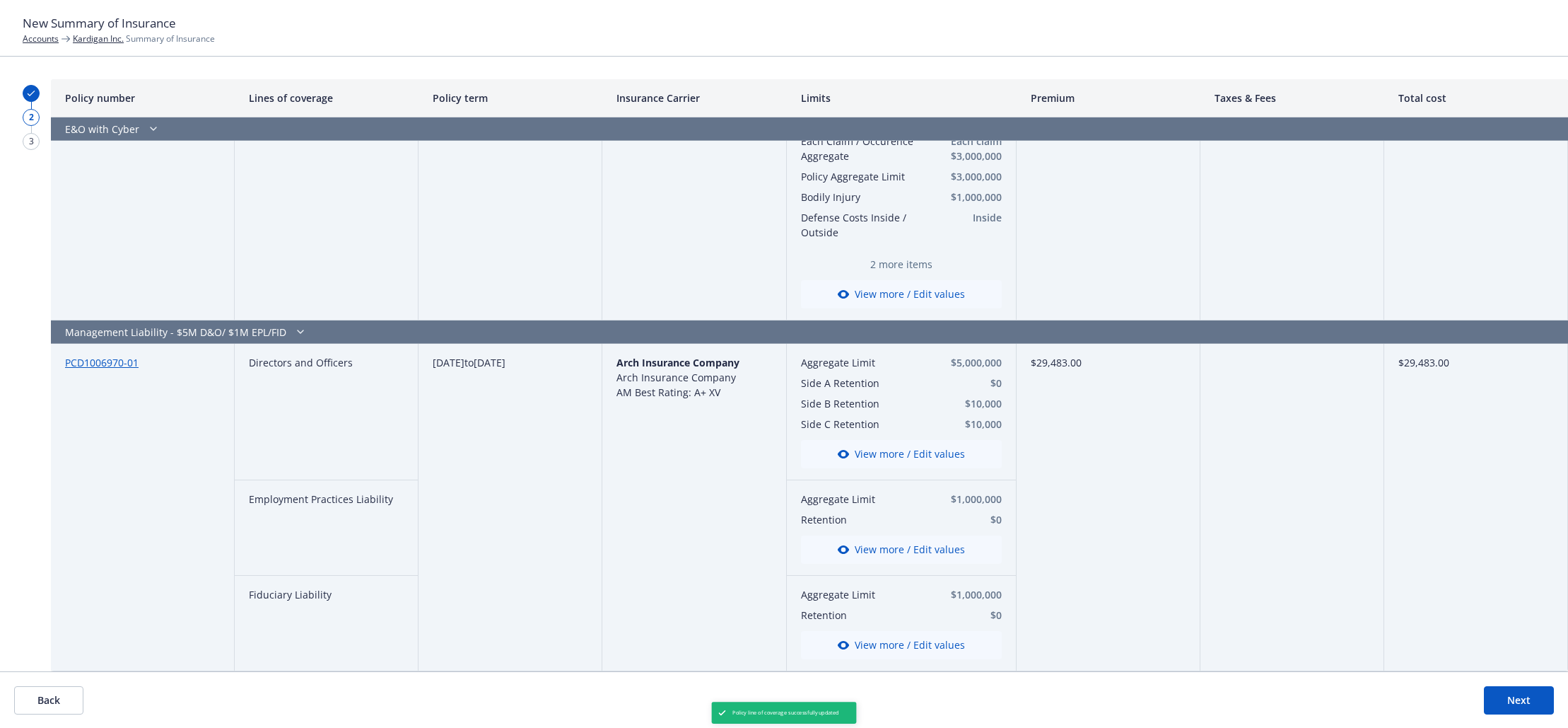
scroll to position [1500, 0]
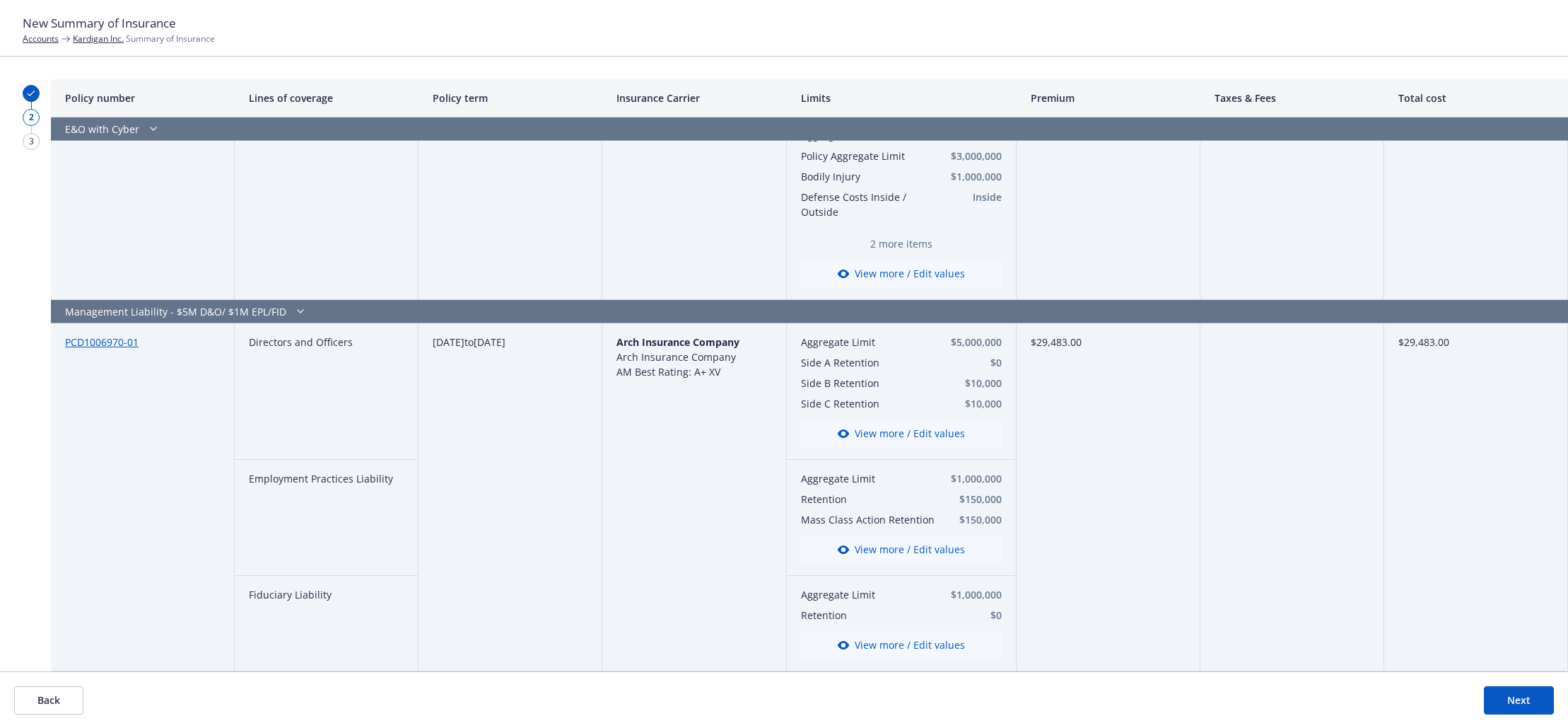
click at [763, 713] on footer "Back Next" at bounding box center [784, 699] width 1568 height 57
click at [1513, 699] on button "Next" at bounding box center [1519, 700] width 70 height 29
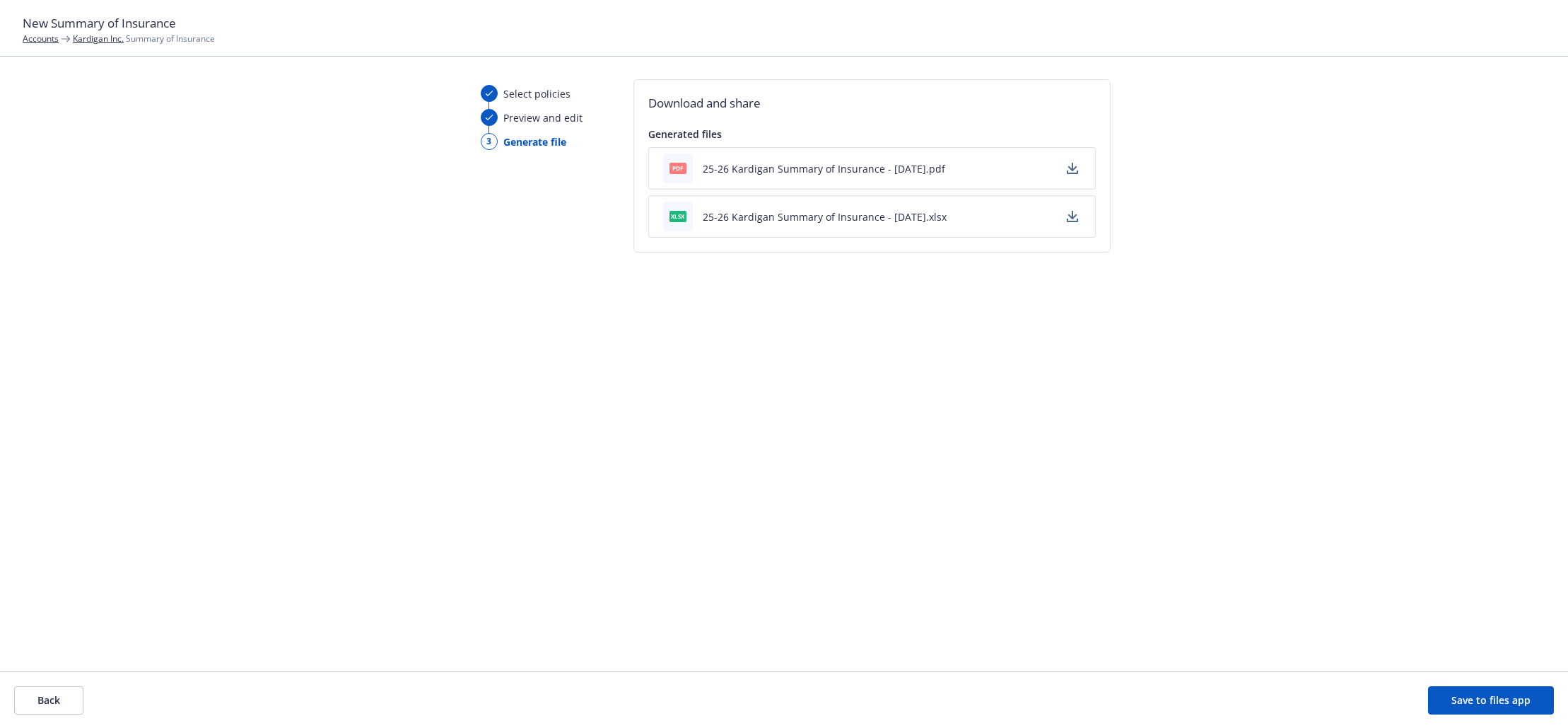
click at [1068, 170] on icon "button" at bounding box center [1073, 168] width 11 height 11
click at [51, 703] on button "Back" at bounding box center [48, 700] width 70 height 29
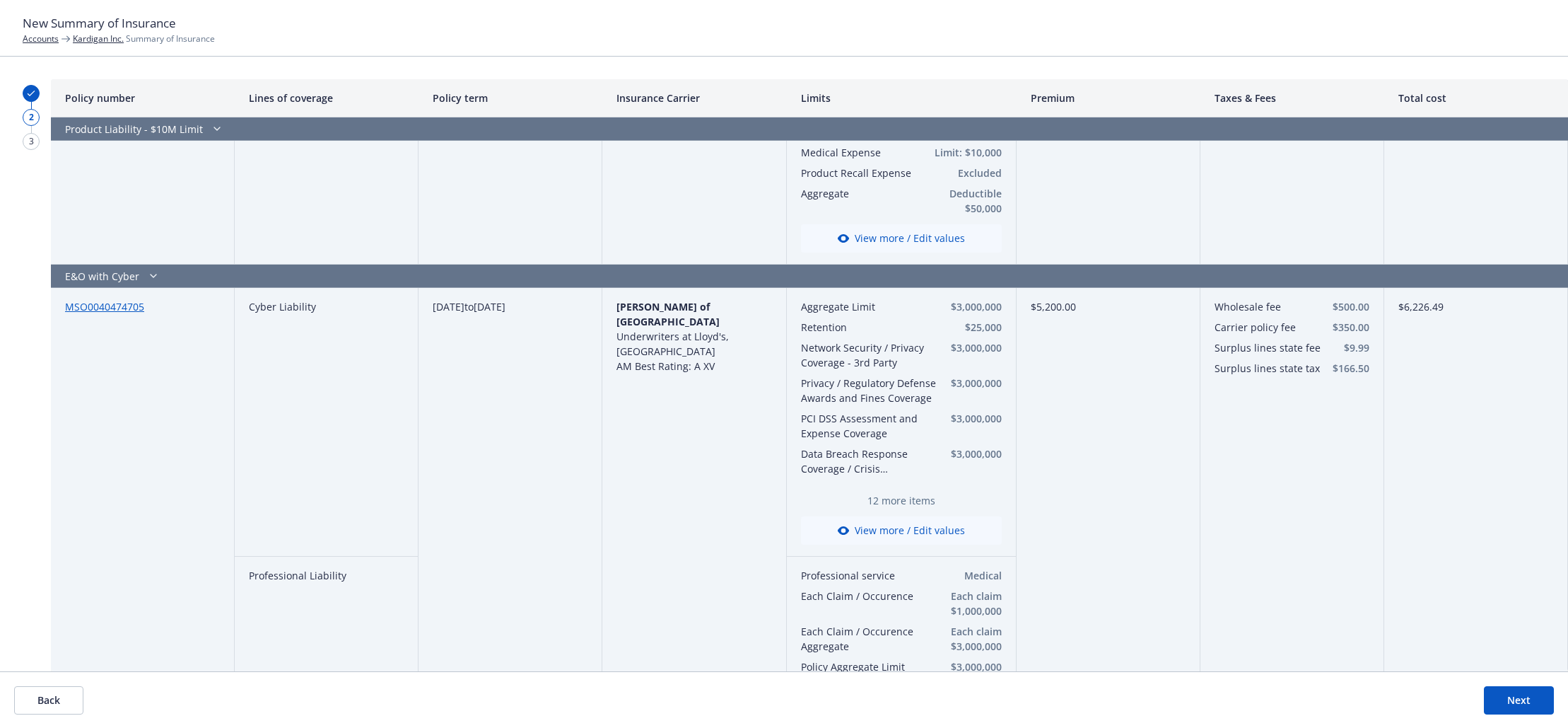
scroll to position [1344, 0]
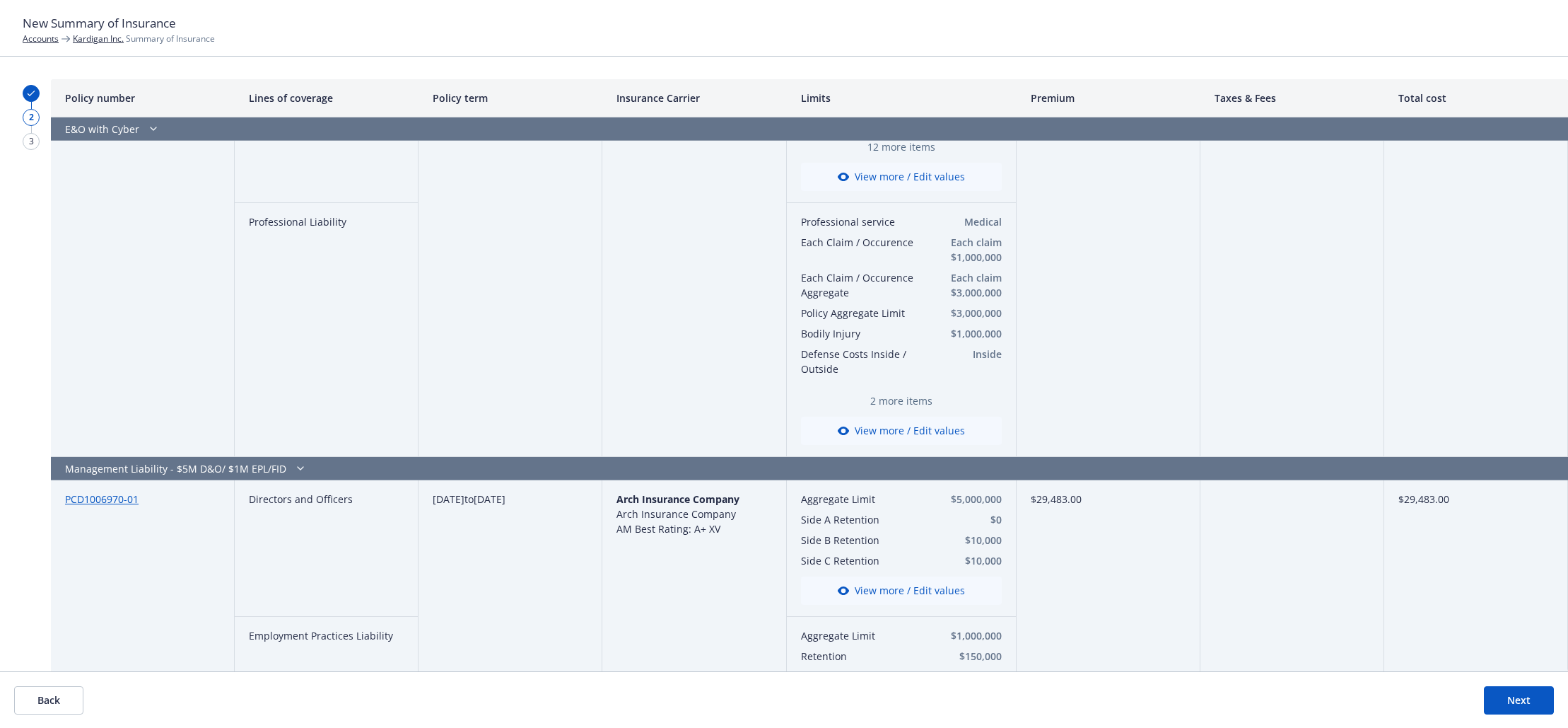
click at [95, 498] on link "PCD1006970-01" at bounding box center [102, 498] width 74 height 13
click at [93, 38] on link "Kardigan Inc." at bounding box center [98, 39] width 51 height 12
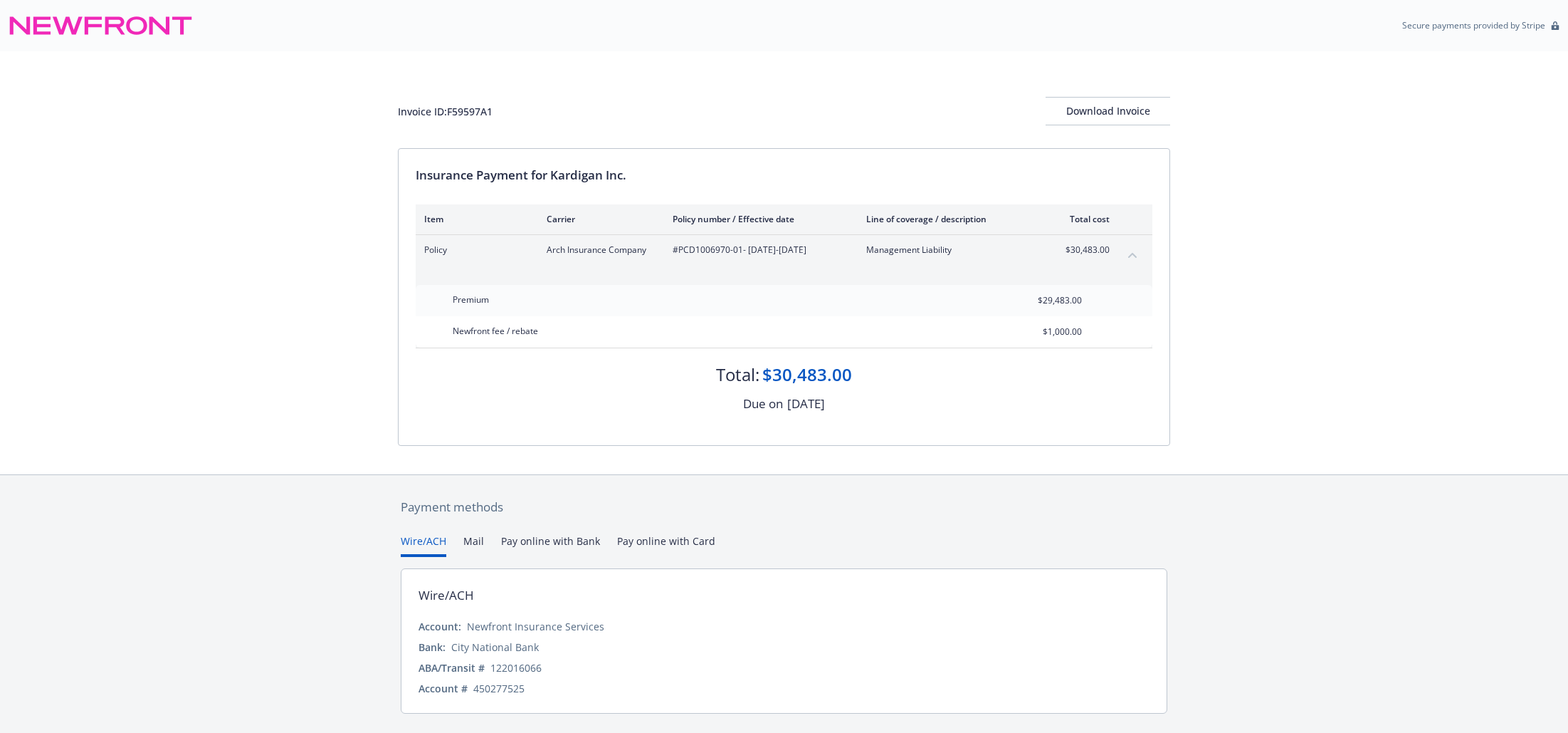
drag, startPoint x: 1283, startPoint y: 333, endPoint x: 1278, endPoint y: 319, distance: 14.9
click at [1283, 333] on div "Invoice ID: F59597A1 Download Invoice Insurance Payment for Kardigan Inc. Item …" at bounding box center [784, 262] width 1568 height 423
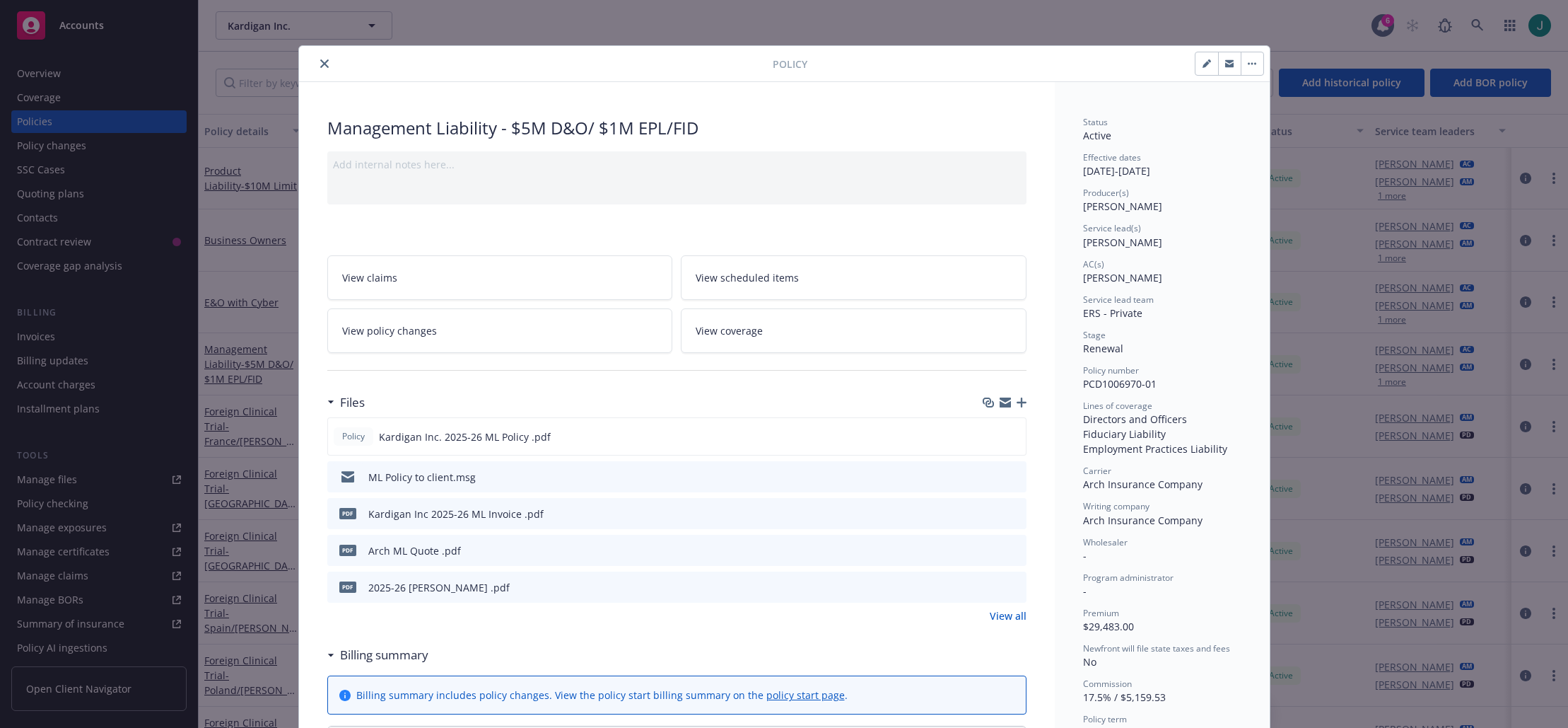
click at [1196, 63] on button "button" at bounding box center [1207, 64] width 23 height 23
select select "RENEWAL"
select select "12"
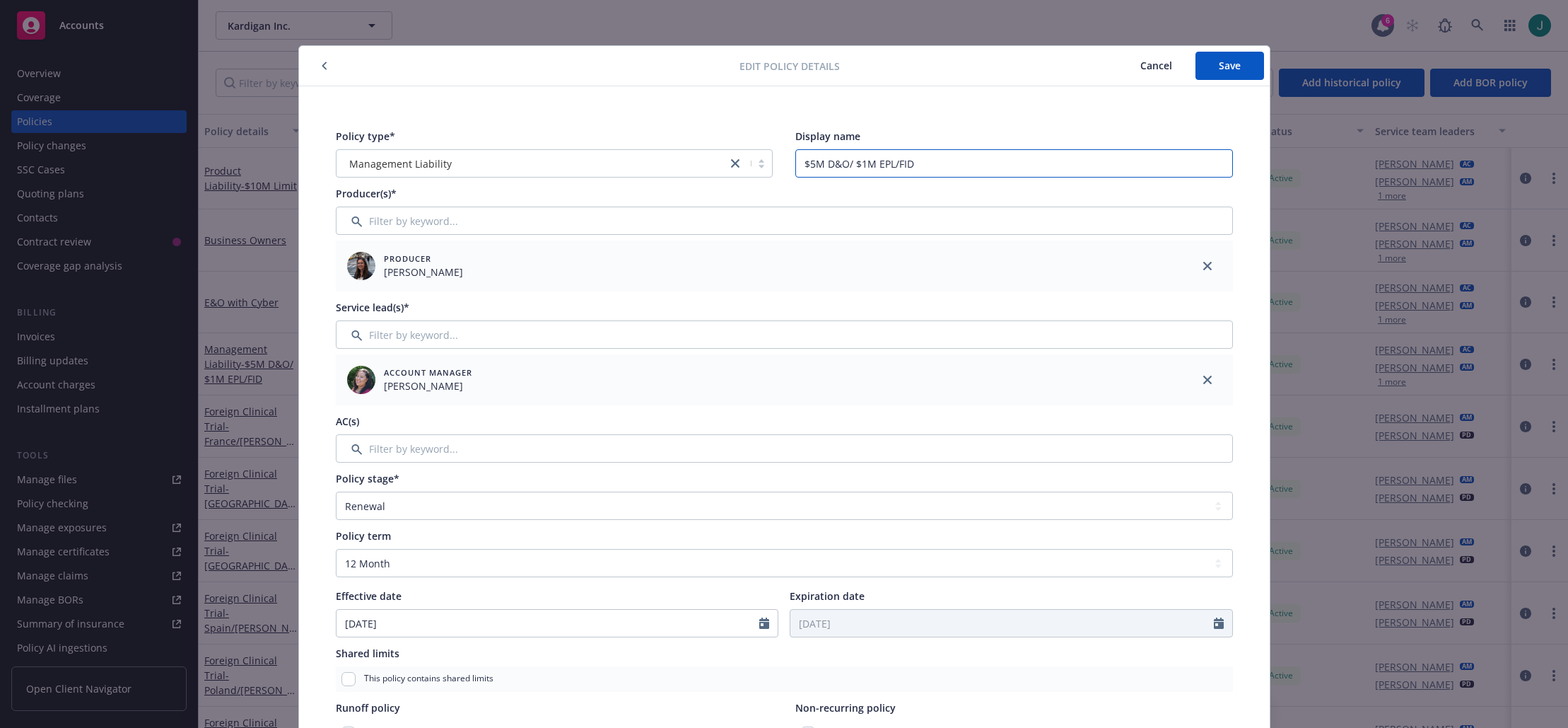
drag, startPoint x: 821, startPoint y: 163, endPoint x: 784, endPoint y: 162, distance: 37.0
click at [784, 162] on div "Policy type* Management Liability Display name $5M D&O/ $1M EPL/FID" at bounding box center [784, 153] width 898 height 49
click at [893, 164] on input "$5M D&O/ $1M EPL/FID" at bounding box center [1014, 163] width 438 height 29
click at [849, 165] on input "$5M D&O/ $1M EPL/$1M FID" at bounding box center [1014, 163] width 438 height 29
type input "$5M D&O/$1M EPL/$1M FID"
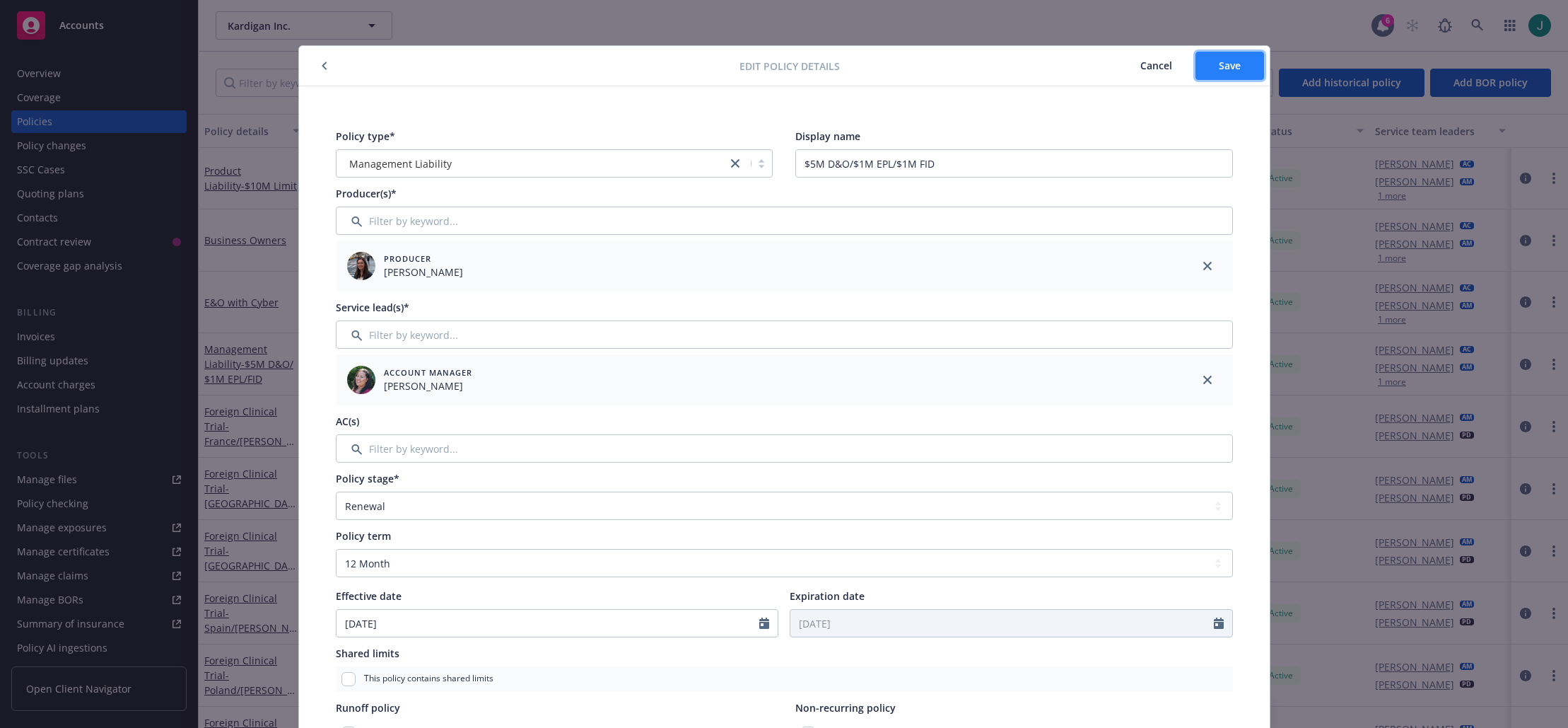
click at [1226, 61] on span "Save" at bounding box center [1229, 66] width 22 height 13
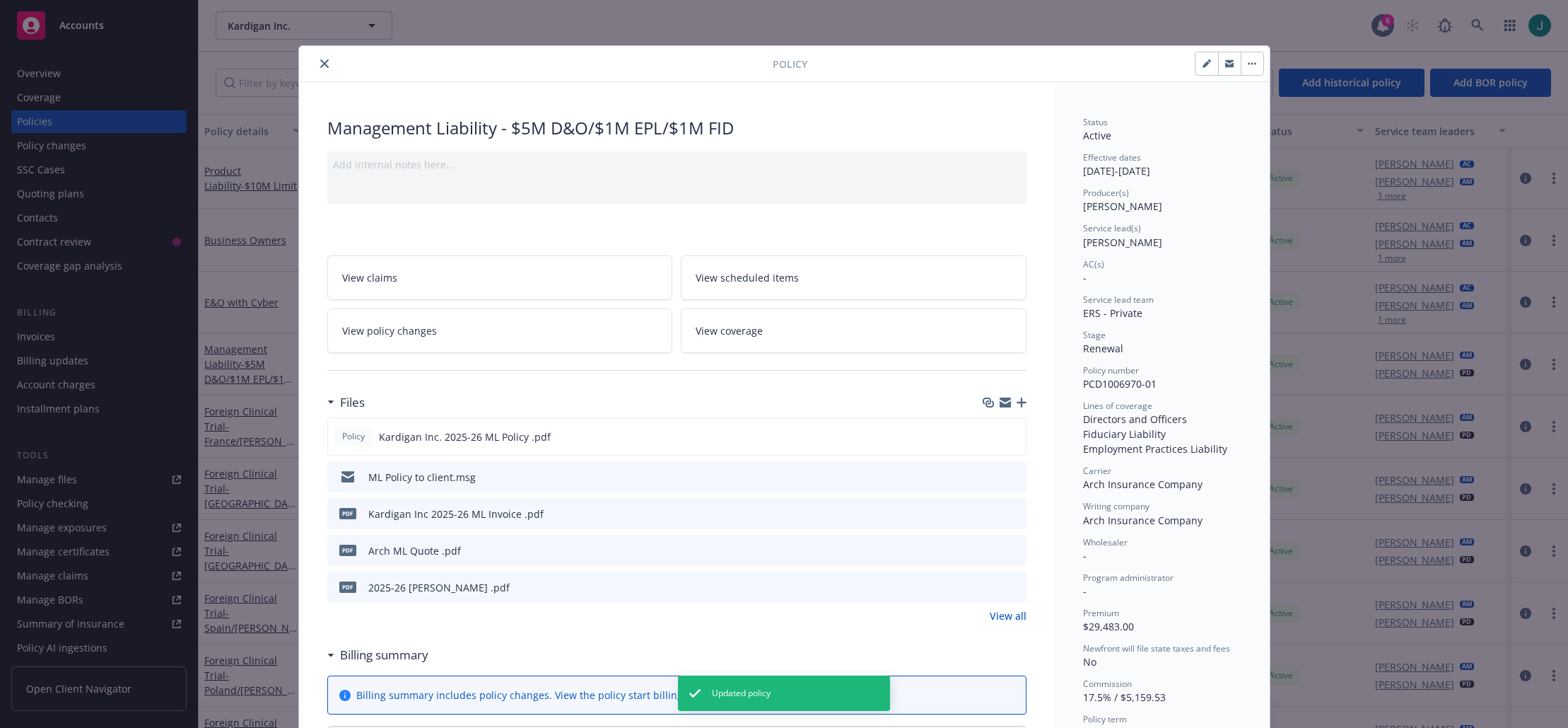
click at [320, 62] on icon "close" at bounding box center [325, 63] width 8 height 8
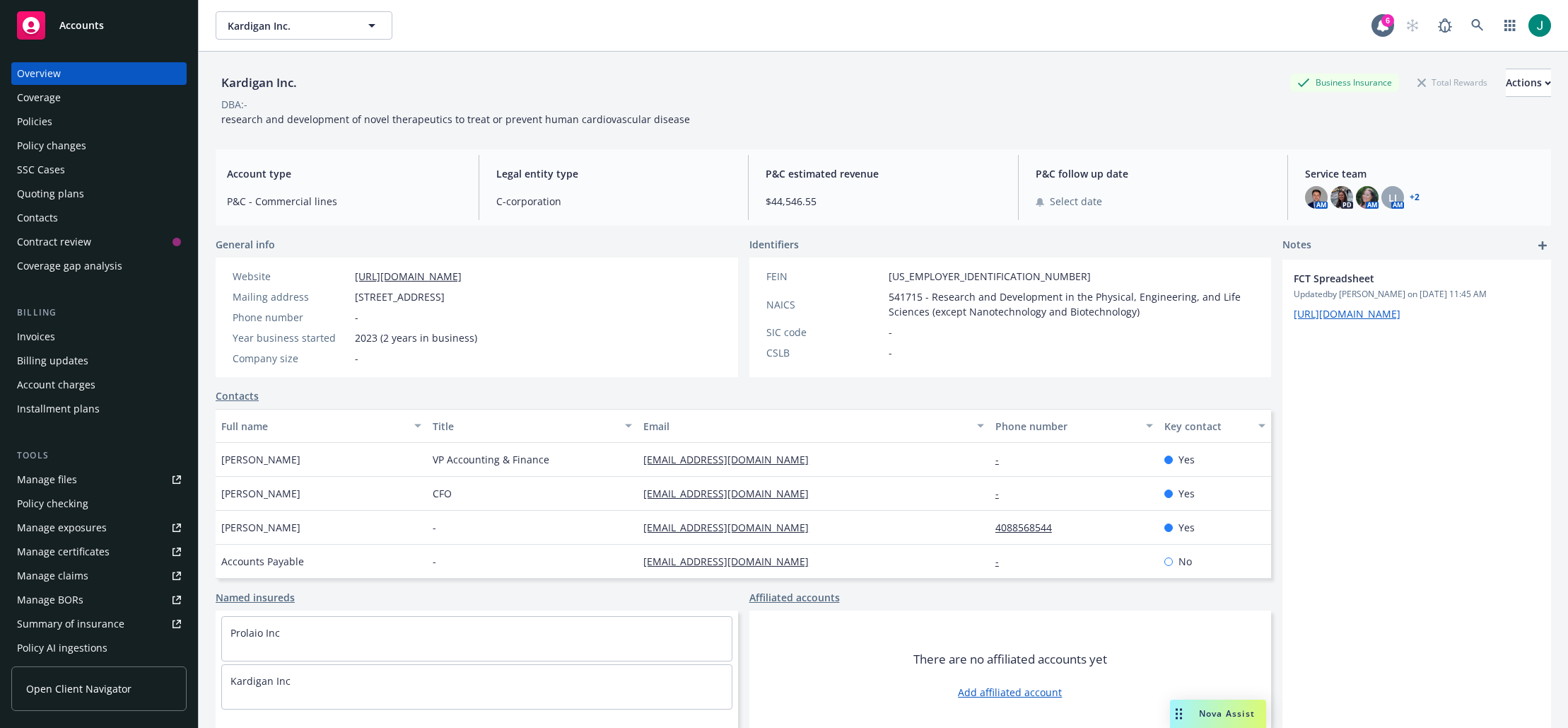
click at [77, 621] on div "Summary of insurance" at bounding box center [70, 624] width 107 height 23
click at [40, 123] on div "Policies" at bounding box center [34, 122] width 35 height 23
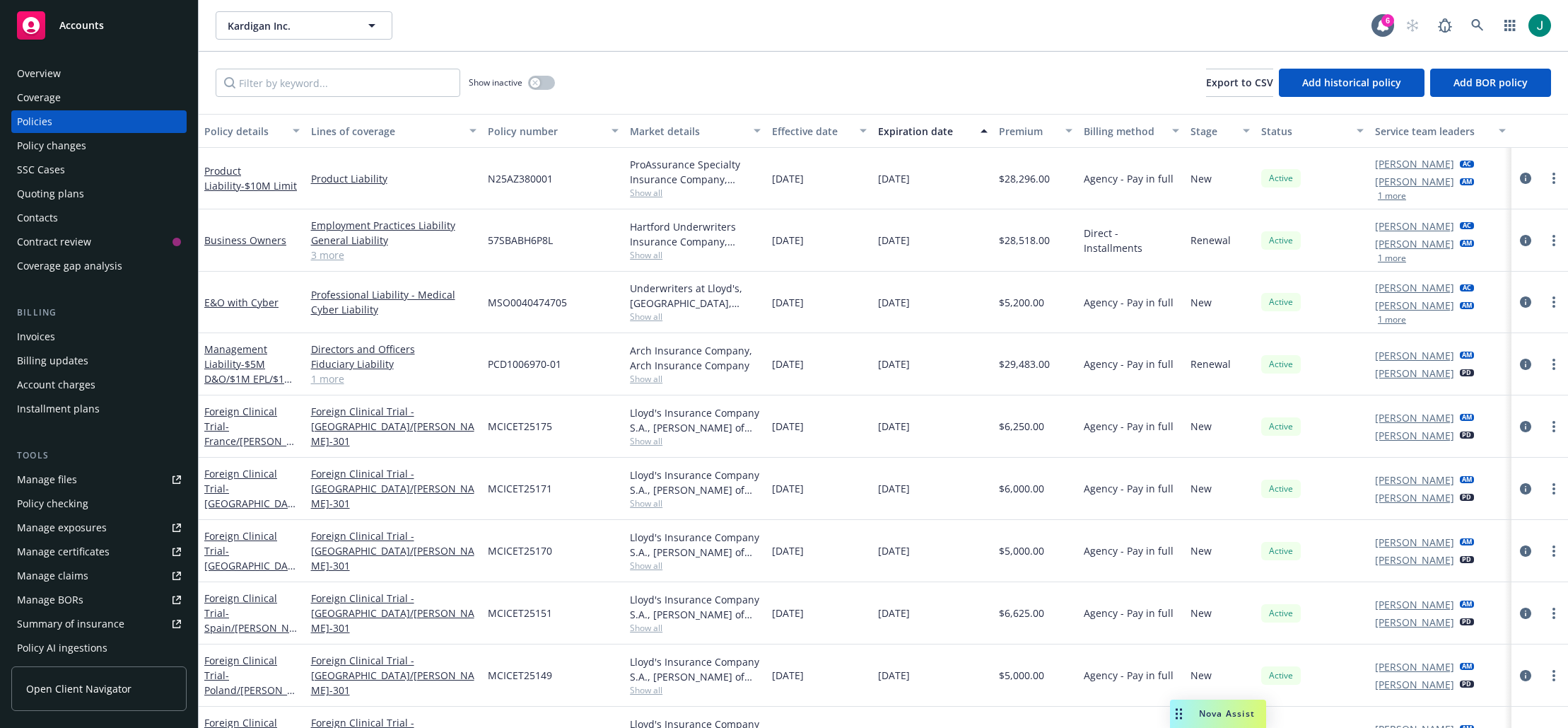
click at [89, 627] on div "Summary of insurance" at bounding box center [70, 624] width 107 height 23
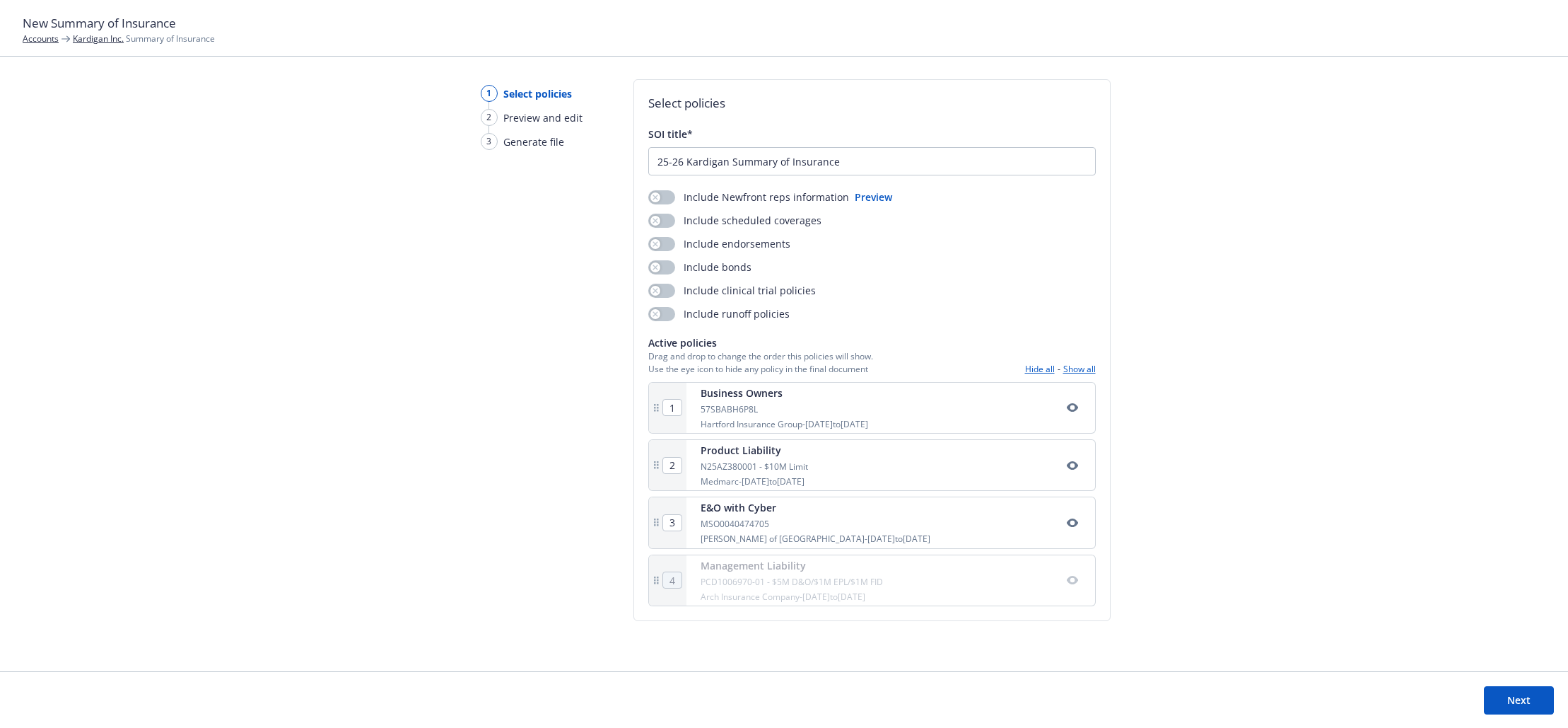
click at [1069, 585] on icon "button" at bounding box center [1073, 580] width 11 height 11
click at [1525, 697] on button "Next" at bounding box center [1519, 700] width 70 height 29
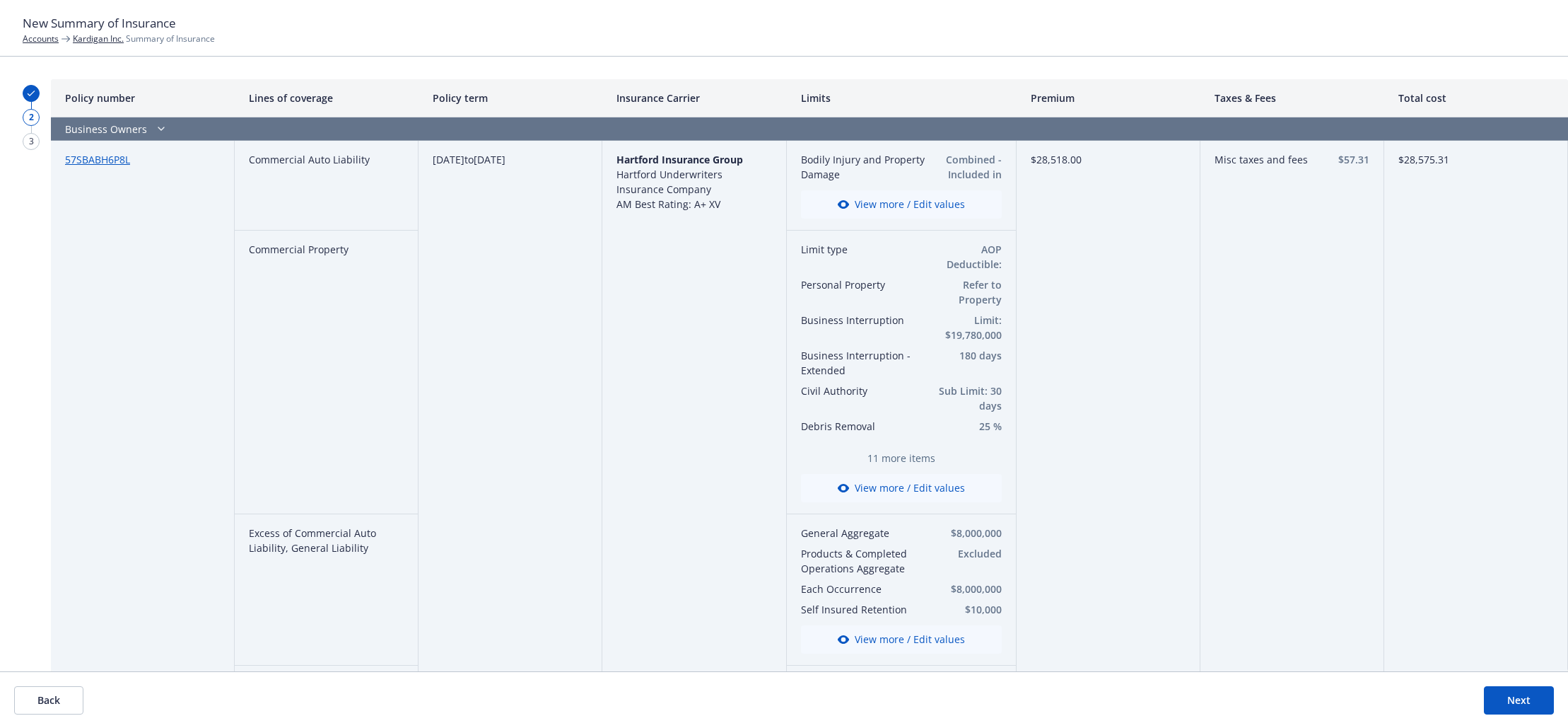
click at [1516, 701] on button "Next" at bounding box center [1519, 700] width 70 height 29
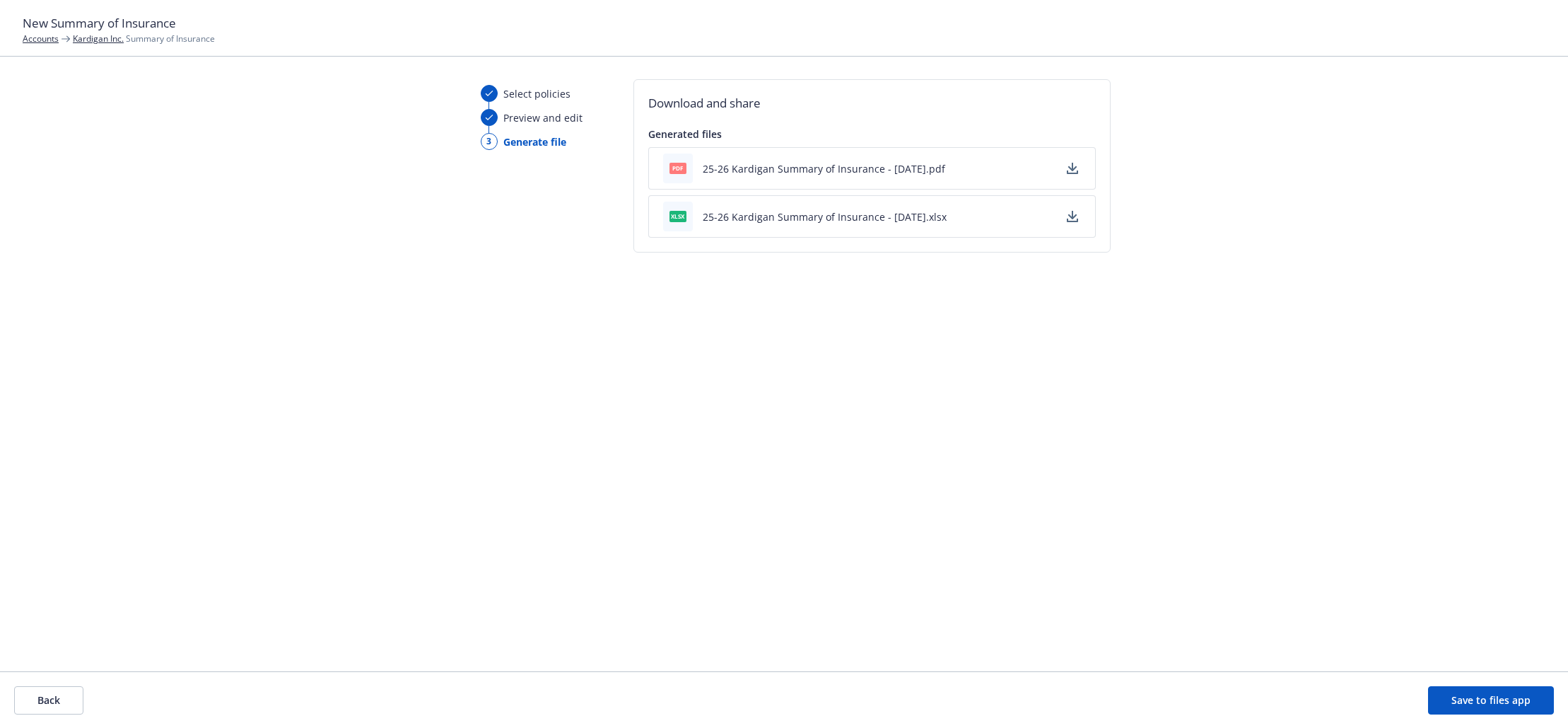
click at [1507, 703] on button "Save to files app" at bounding box center [1491, 700] width 126 height 29
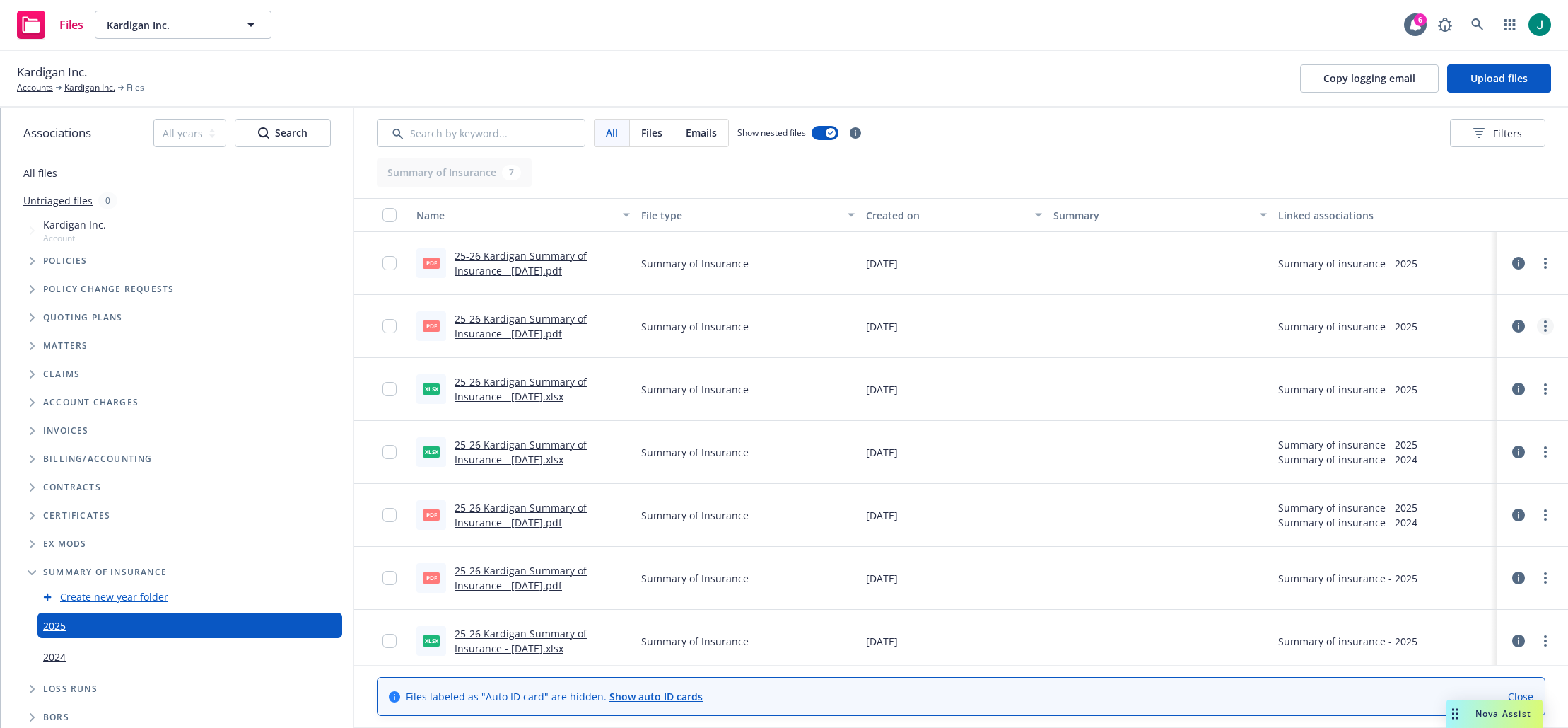
click at [1544, 327] on icon "more" at bounding box center [1545, 326] width 2 height 11
click at [1448, 354] on link "Archive" at bounding box center [1473, 355] width 141 height 29
click at [1544, 324] on icon "more" at bounding box center [1545, 326] width 2 height 11
click at [1100, 403] on div at bounding box center [1160, 389] width 225 height 63
click at [1544, 389] on circle "more" at bounding box center [1545, 389] width 2 height 2
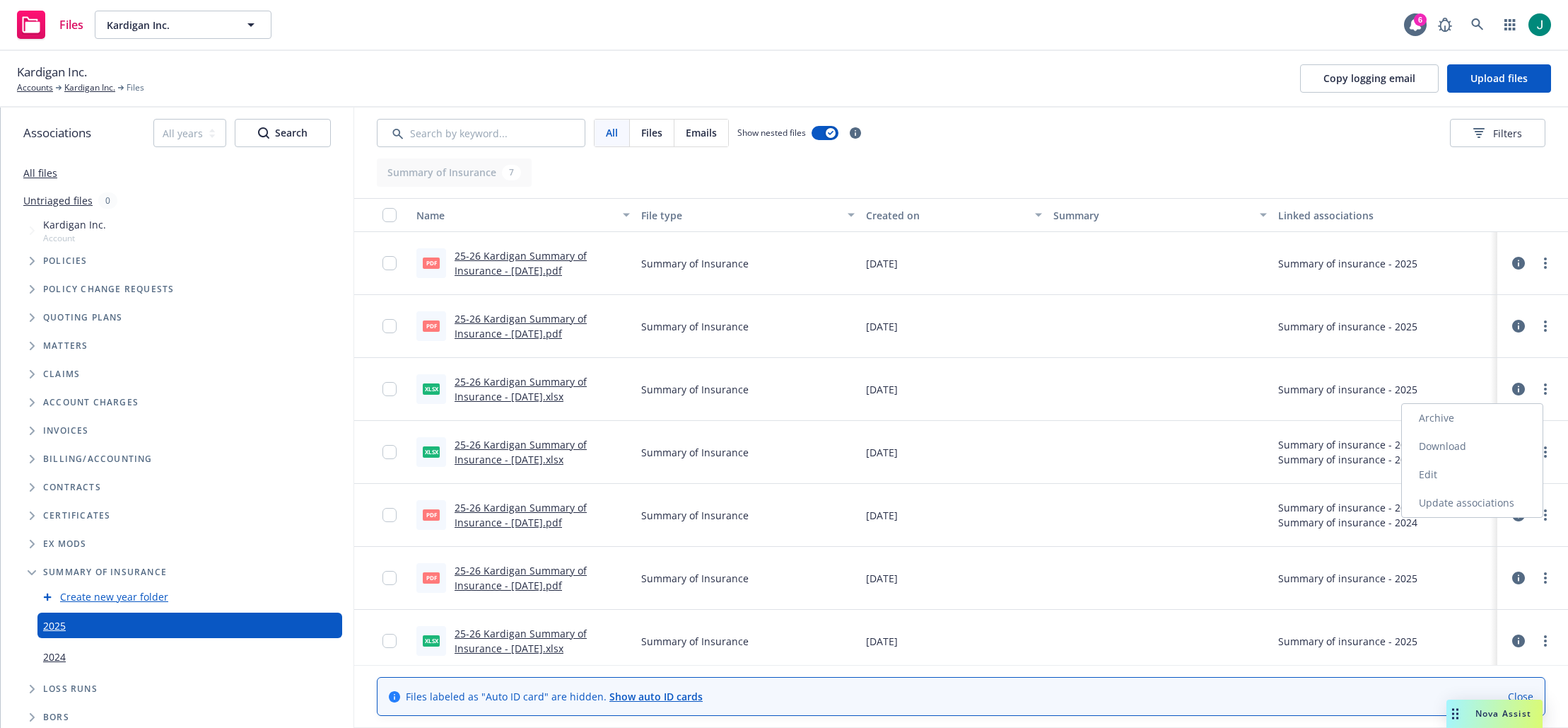
click at [1448, 415] on link "Archive" at bounding box center [1473, 418] width 141 height 29
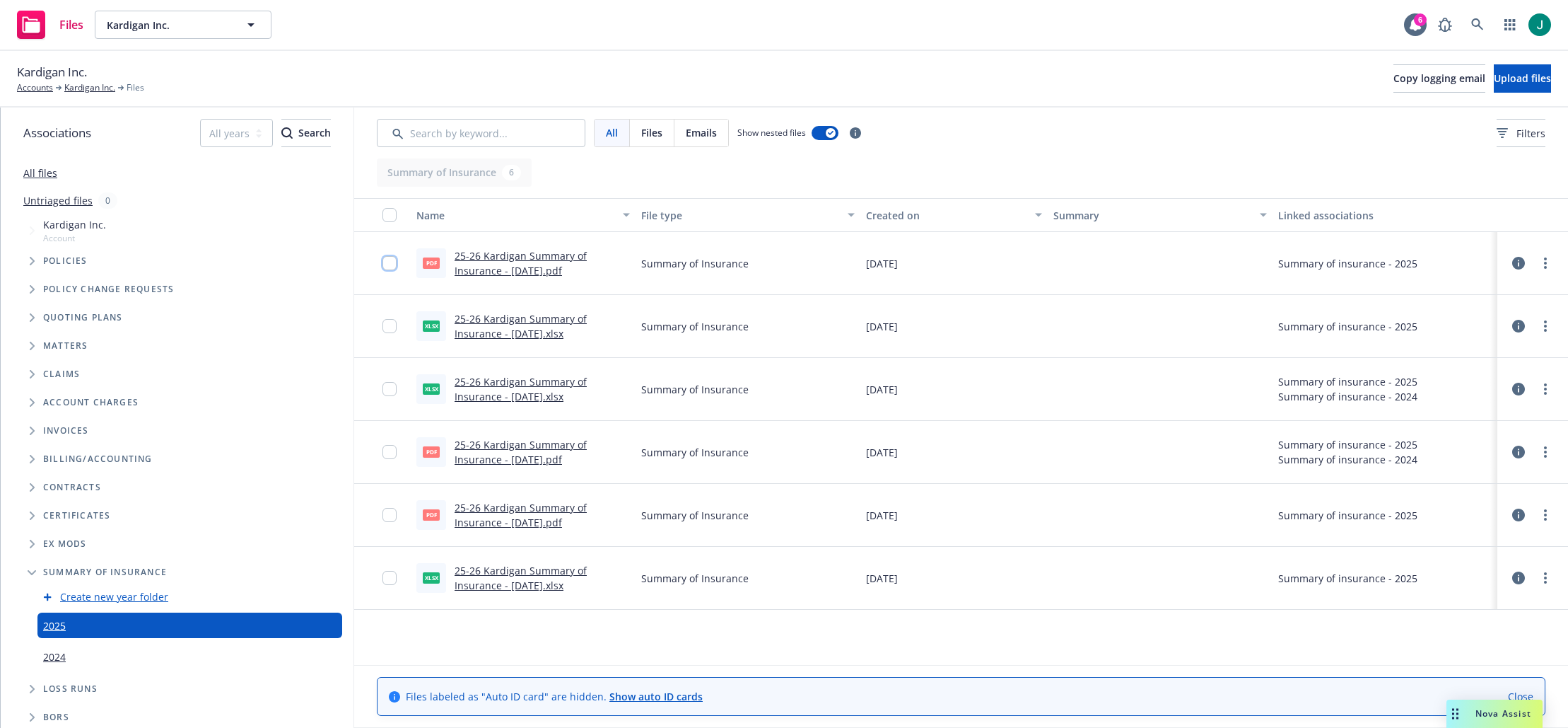
click at [386, 265] on input "checkbox" at bounding box center [389, 262] width 14 height 14
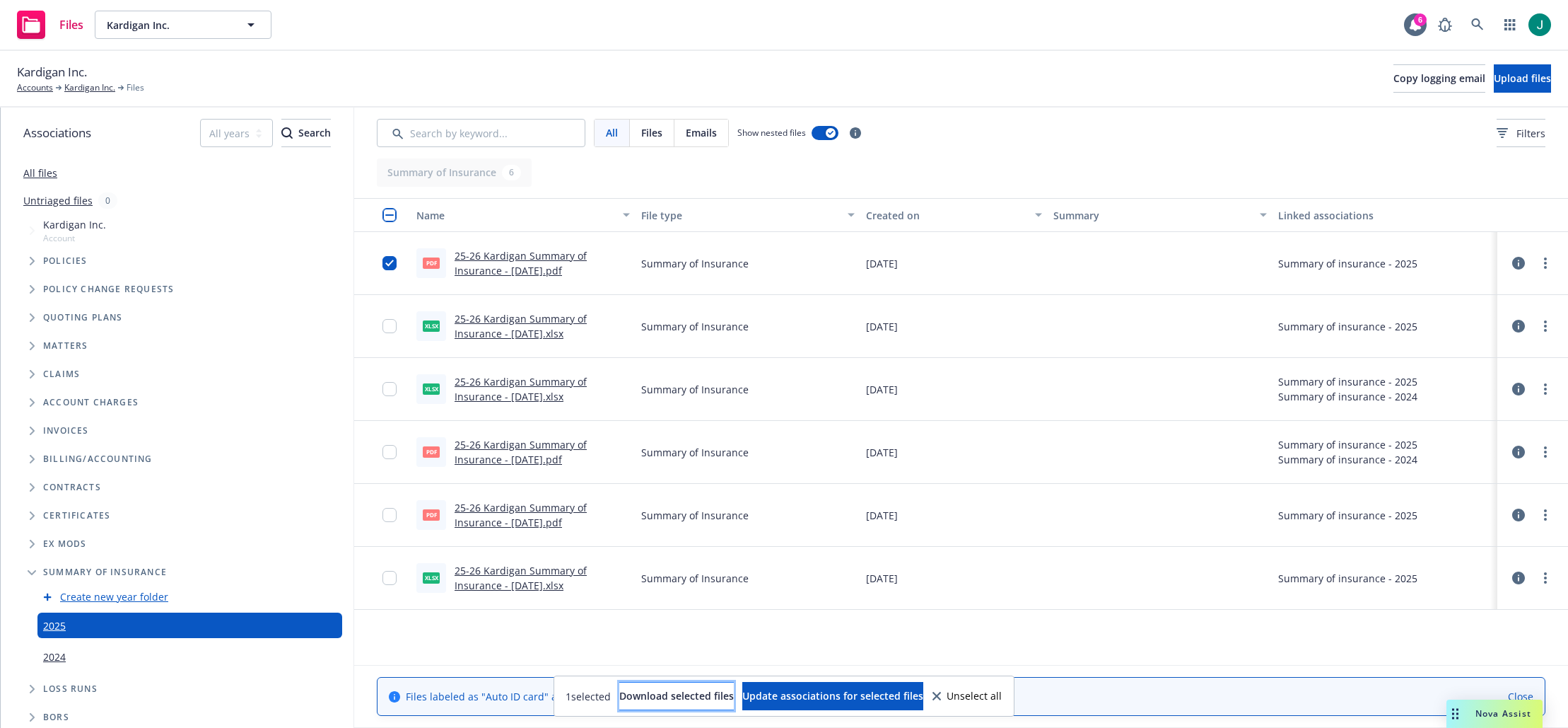
click at [630, 698] on span "Download selected files" at bounding box center [677, 695] width 115 height 13
click at [1079, 139] on div "All Files Emails Show nested files Filters" at bounding box center [961, 133] width 1169 height 29
click at [389, 262] on input "checkbox" at bounding box center [389, 262] width 14 height 14
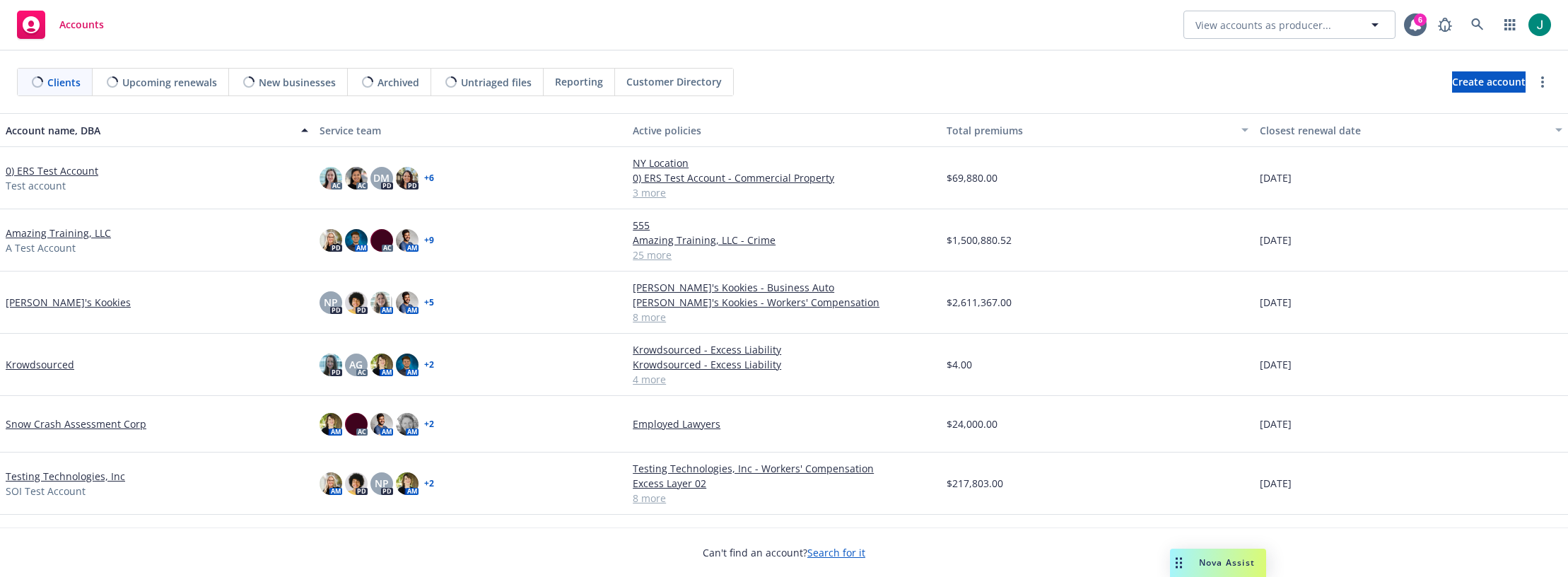
click at [1207, 563] on span "Nova Assist" at bounding box center [1227, 562] width 56 height 12
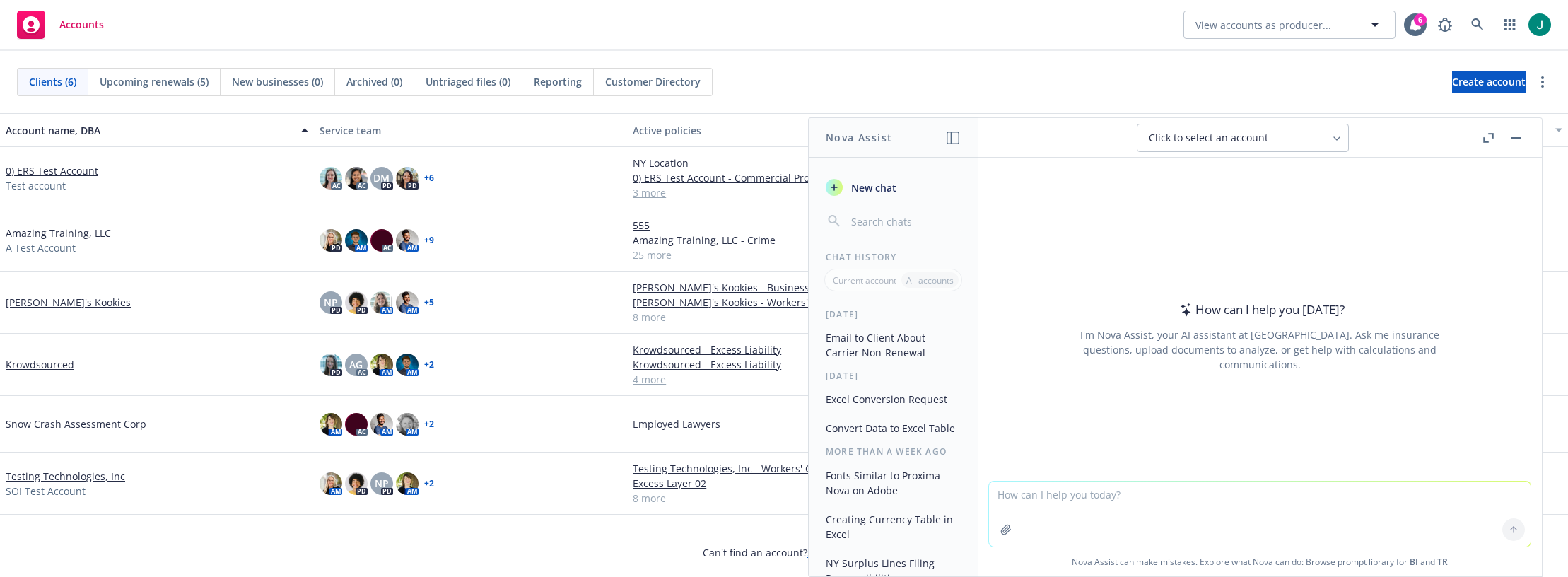
click at [1066, 504] on textarea at bounding box center [1260, 513] width 542 height 65
click at [1221, 490] on textarea "Can you" at bounding box center [1260, 513] width 542 height 66
type textarea "Can you separate the data in this workbook into a tab for each producer"
click at [1003, 527] on icon "button" at bounding box center [1007, 529] width 11 height 11
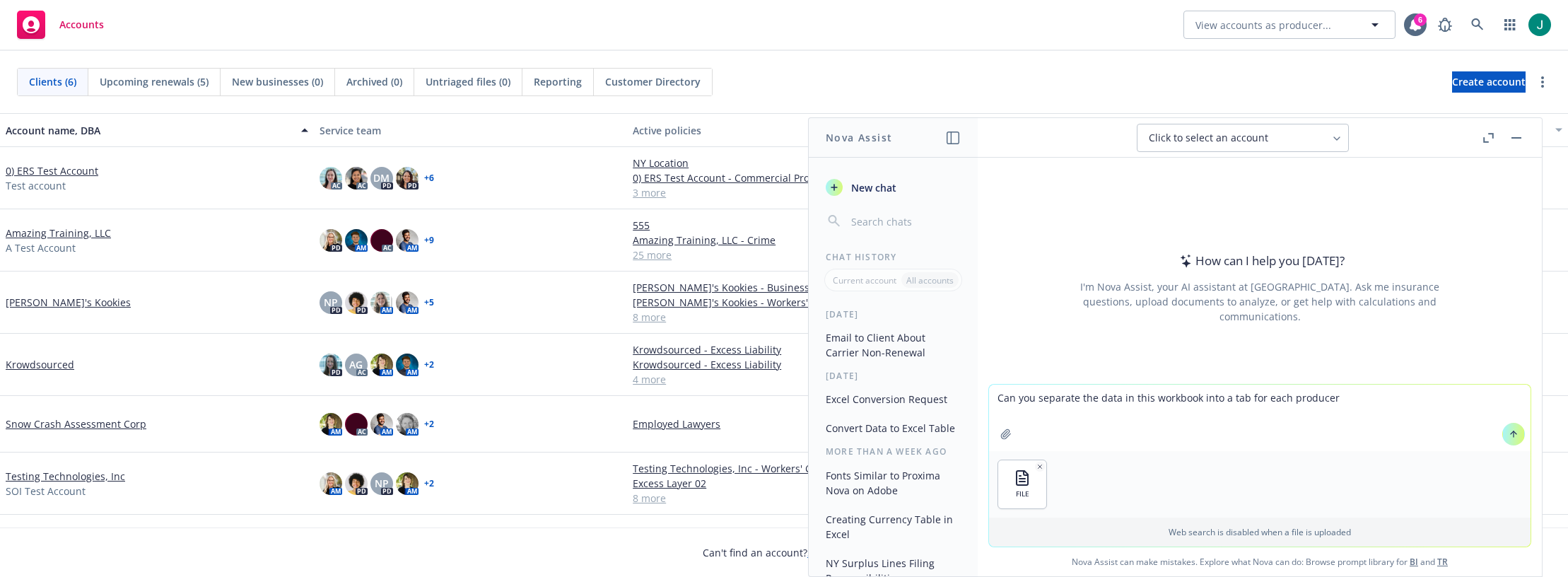
click at [1516, 430] on button at bounding box center [1514, 434] width 23 height 23
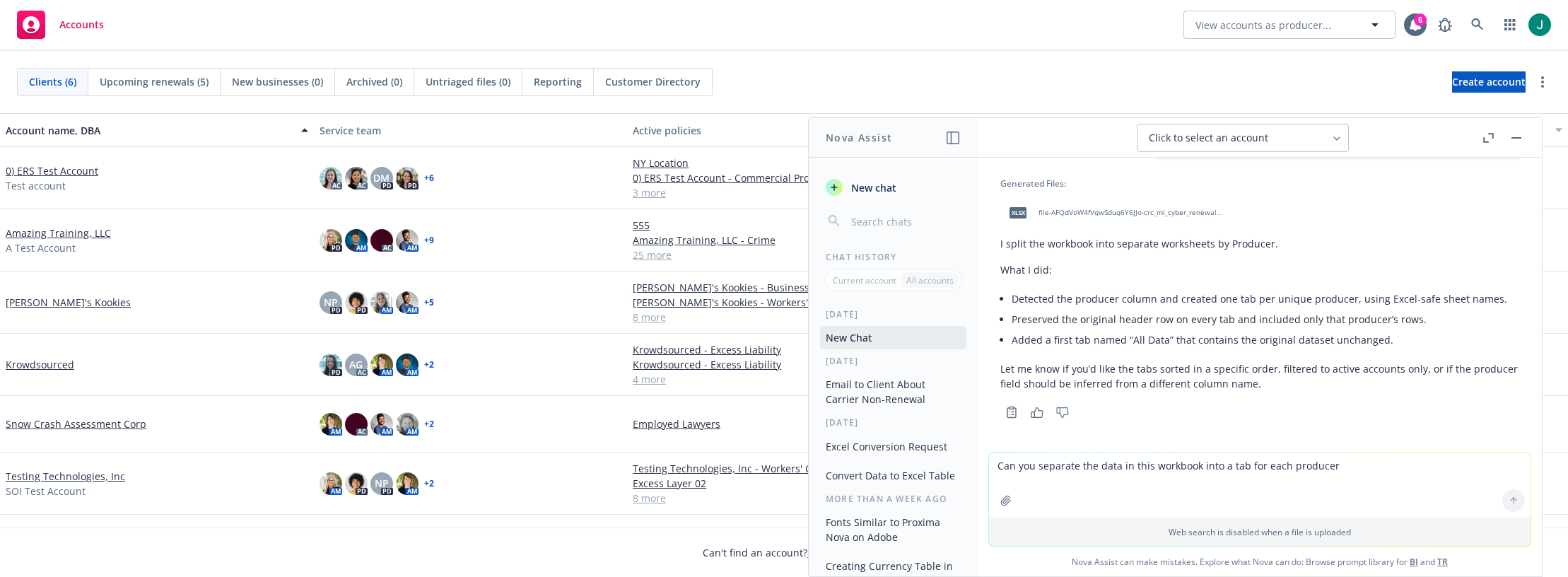
scroll to position [80, 0]
click at [1019, 208] on span "xlsx" at bounding box center [1018, 208] width 17 height 11
click at [1425, 410] on div "Copy to clipboard Thumbs up Thumbs down" at bounding box center [1260, 408] width 519 height 20
click at [1077, 468] on textarea "Can you separate the data in this workbook into a tab for each producer" at bounding box center [1260, 484] width 542 height 65
click at [1076, 466] on textarea "Can you separate the data in this workbook into a tab for each producer" at bounding box center [1260, 484] width 542 height 65
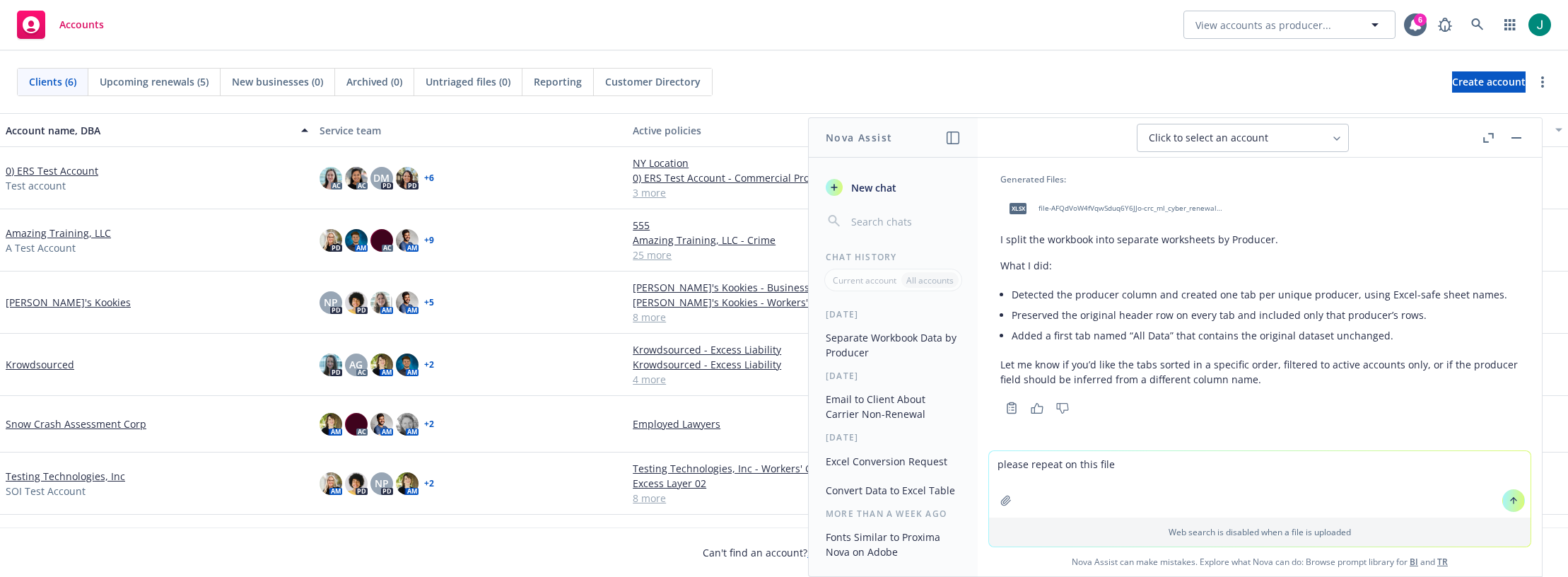
type textarea "please repeat on this file"
click at [1001, 497] on icon "button" at bounding box center [1007, 501] width 11 height 11
click at [1510, 434] on icon at bounding box center [1514, 434] width 10 height 10
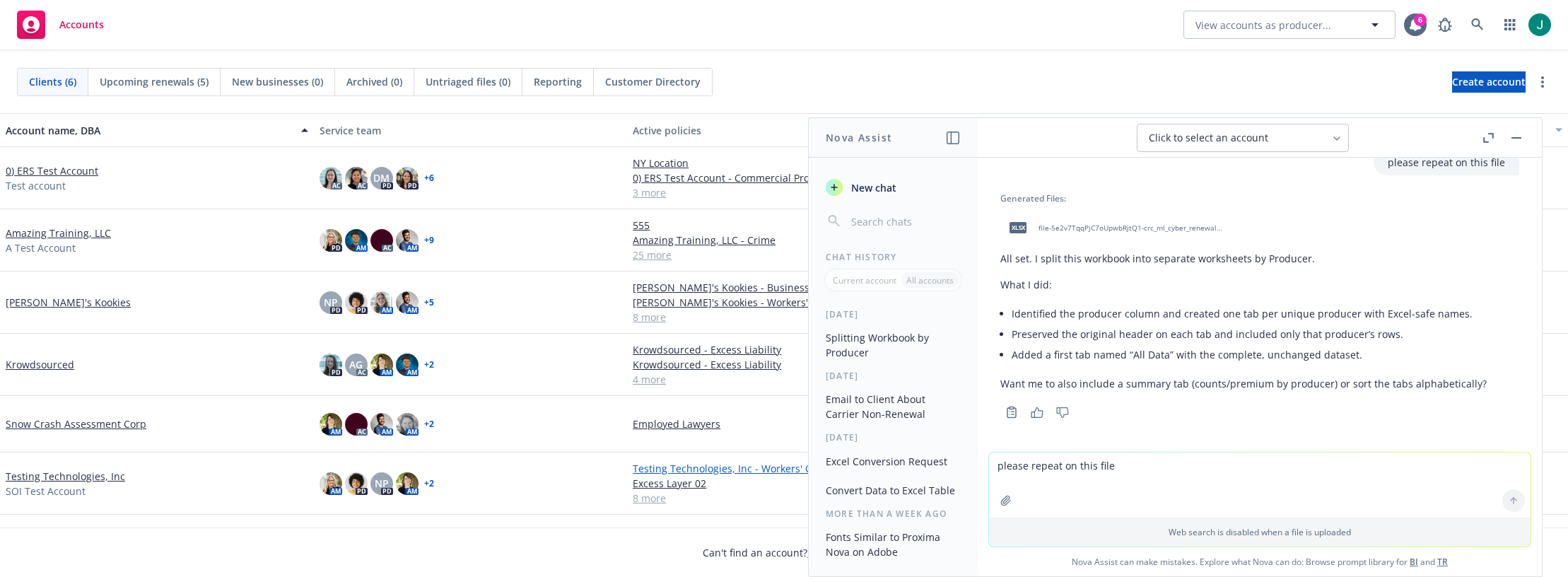
scroll to position [411, 0]
click at [1297, 468] on textarea "please repeat on this file" at bounding box center [1260, 484] width 542 height 65
click at [1130, 219] on span "file-5e2v7TqqPjC7oUpwbRjtQ1-crc_ml_cyber_renewal_book_[DATE]_split_by_producer_…" at bounding box center [1131, 223] width 185 height 9
click at [1081, 43] on div "Accounts View accounts as producer... 6" at bounding box center [784, 25] width 1568 height 51
